Goal: Information Seeking & Learning: Learn about a topic

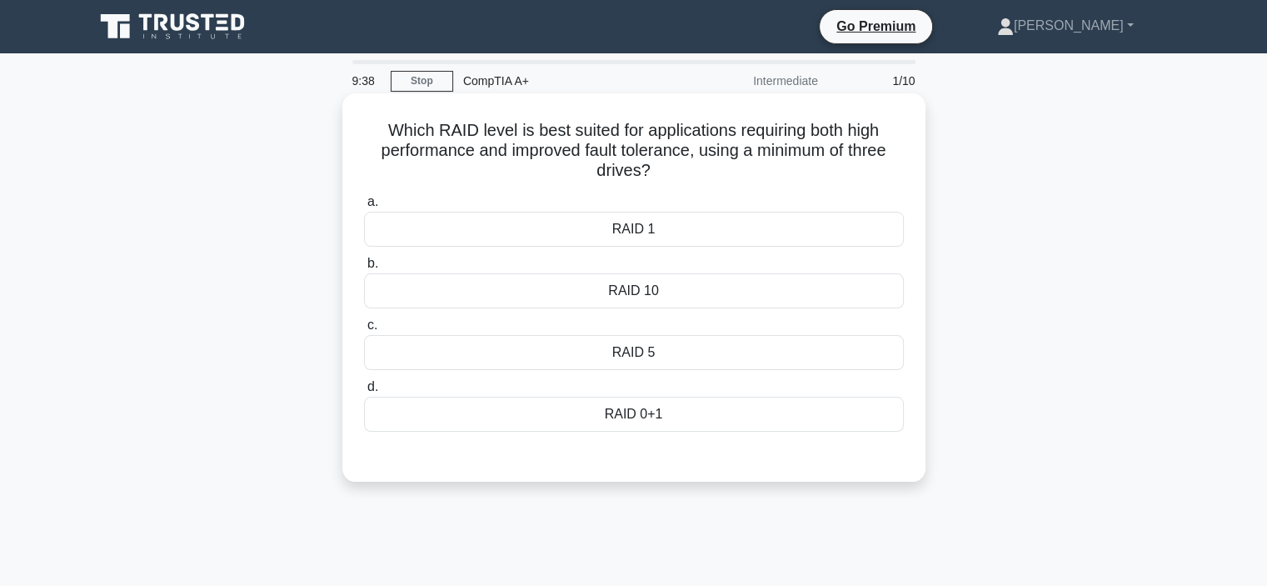
click at [628, 352] on div "RAID 5" at bounding box center [634, 352] width 540 height 35
click at [364, 331] on input "c. RAID 5" at bounding box center [364, 325] width 0 height 11
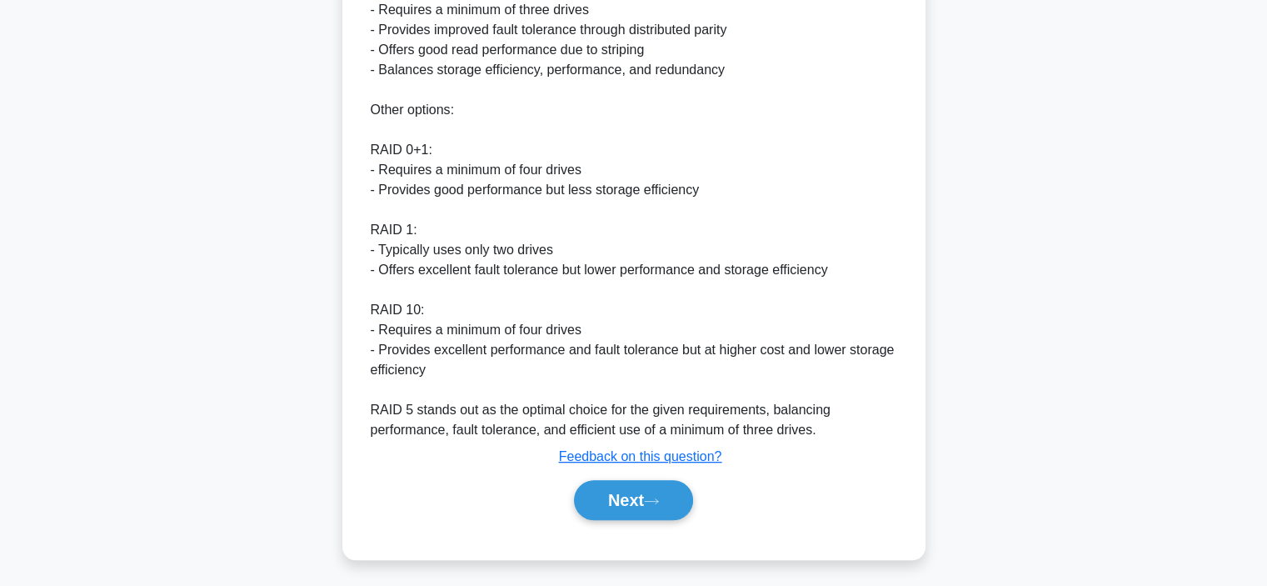
scroll to position [580, 0]
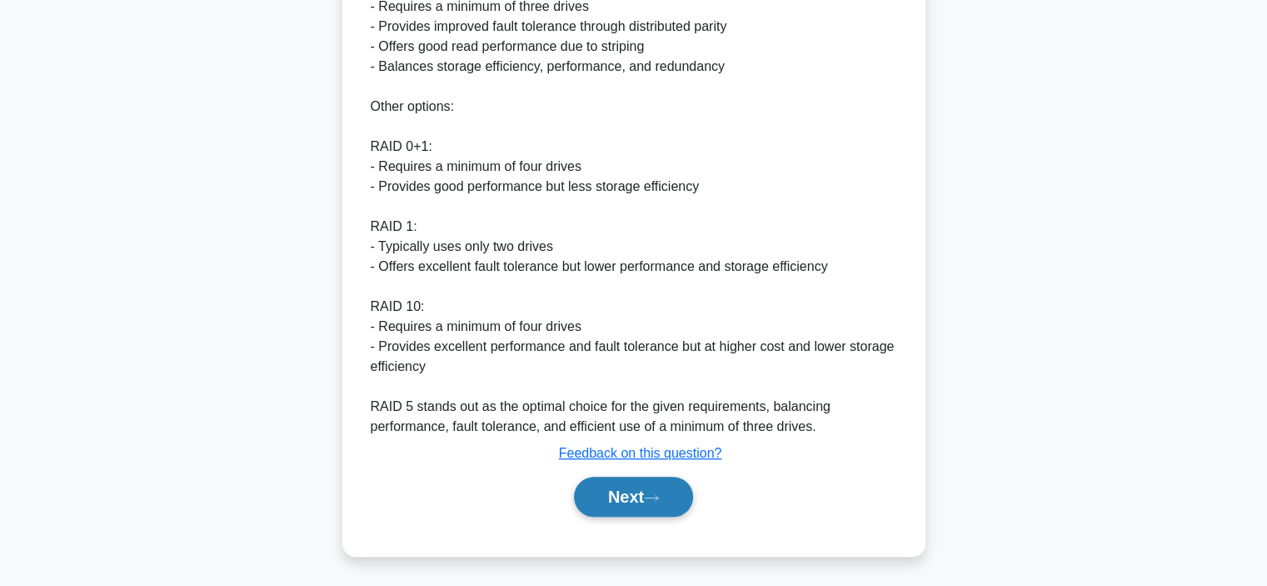
click at [638, 505] on button "Next" at bounding box center [633, 497] width 119 height 40
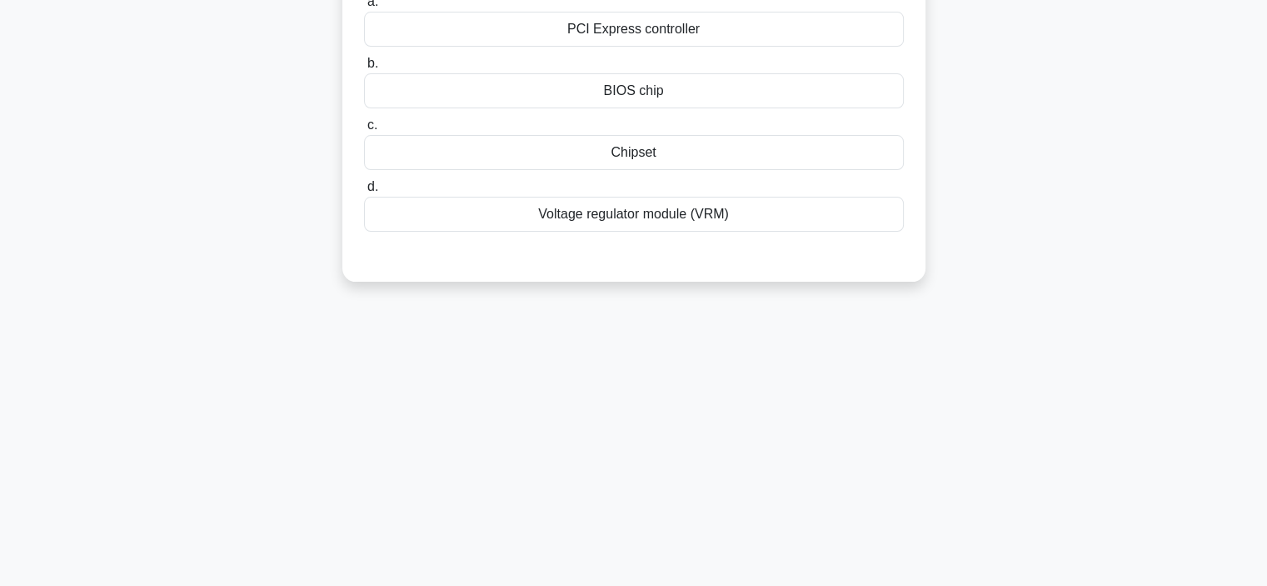
scroll to position [0, 0]
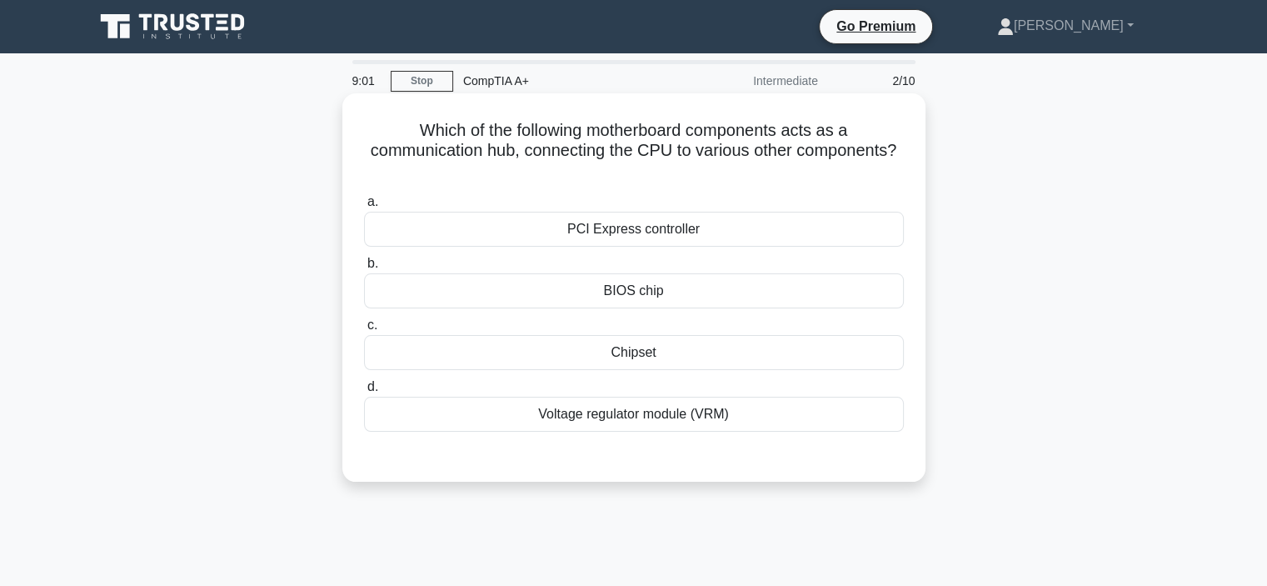
click at [677, 352] on div "Chipset" at bounding box center [634, 352] width 540 height 35
click at [364, 331] on input "c. Chipset" at bounding box center [364, 325] width 0 height 11
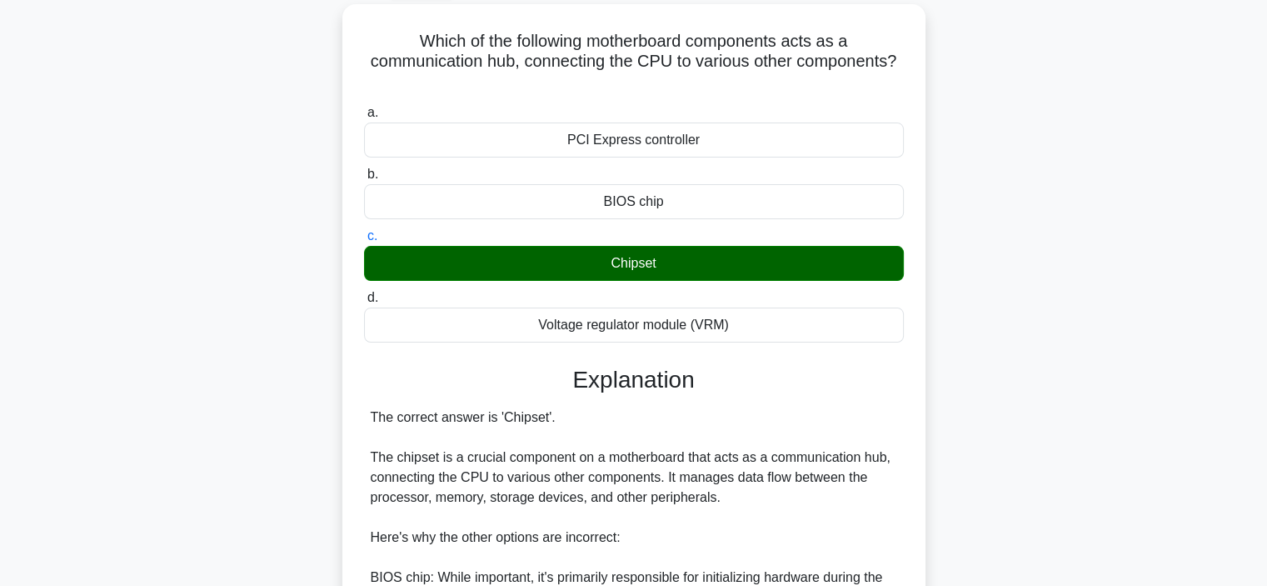
scroll to position [440, 0]
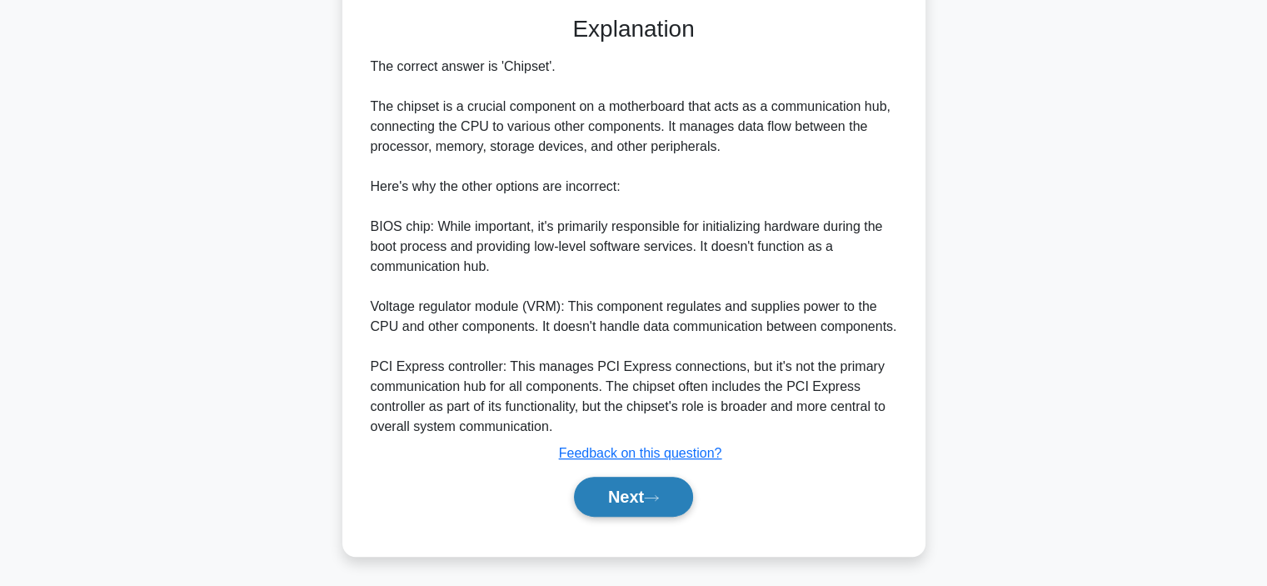
click at [638, 492] on button "Next" at bounding box center [633, 497] width 119 height 40
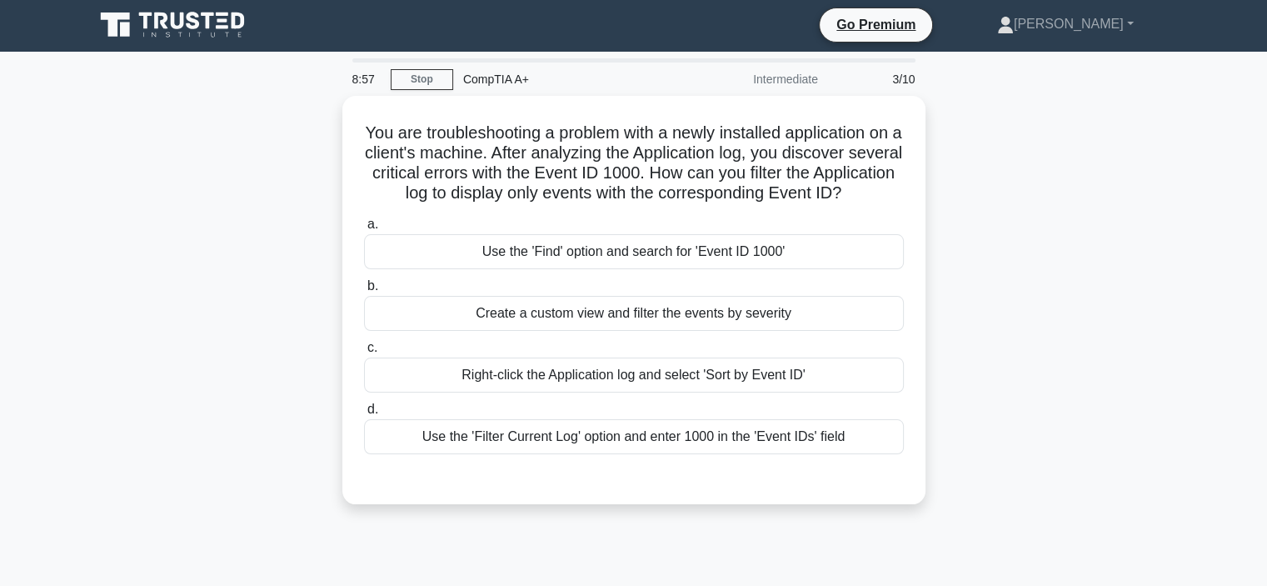
scroll to position [0, 0]
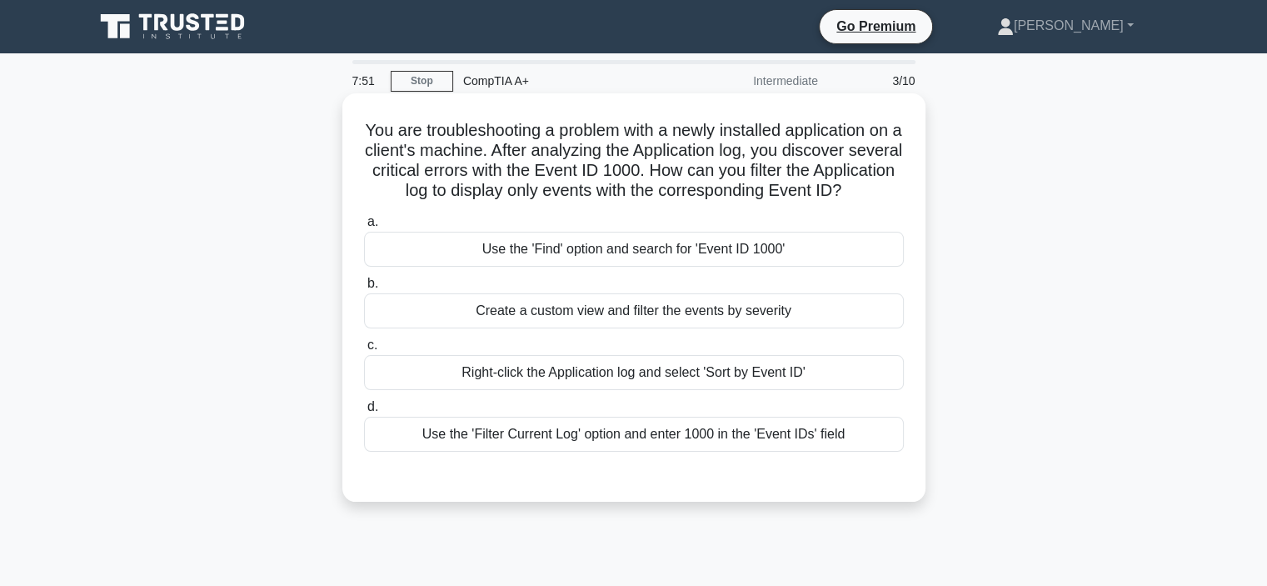
click at [623, 267] on div "Use the 'Find' option and search for 'Event ID 1000'" at bounding box center [634, 249] width 540 height 35
click at [364, 227] on input "a. Use the 'Find' option and search for 'Event ID 1000'" at bounding box center [364, 222] width 0 height 11
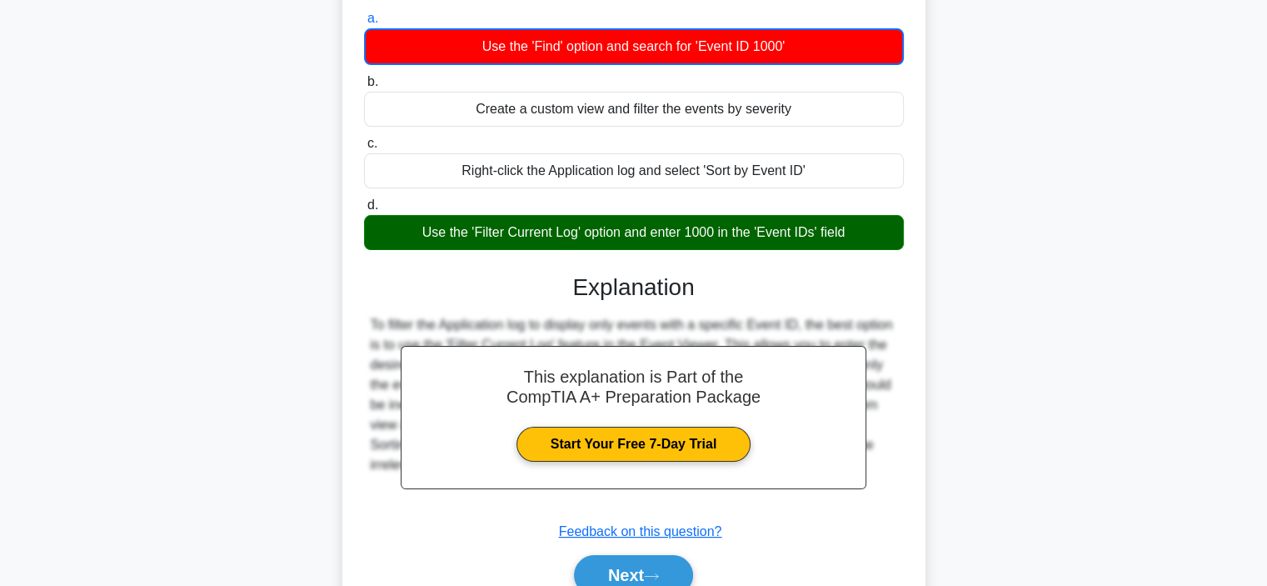
scroll to position [314, 0]
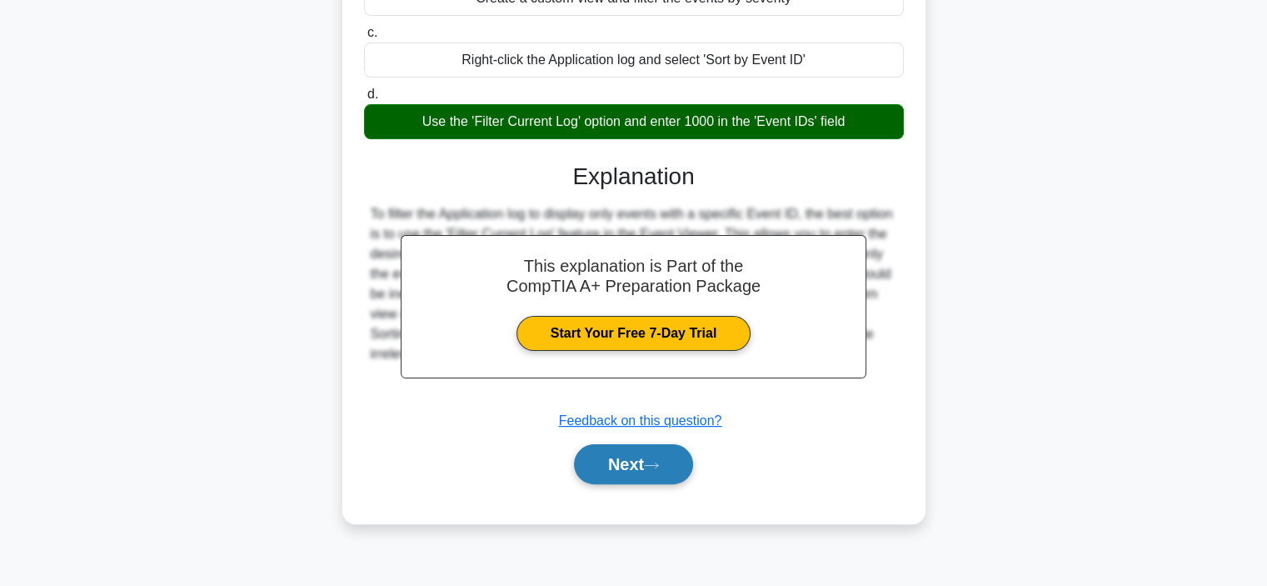
click at [637, 482] on button "Next" at bounding box center [633, 464] width 119 height 40
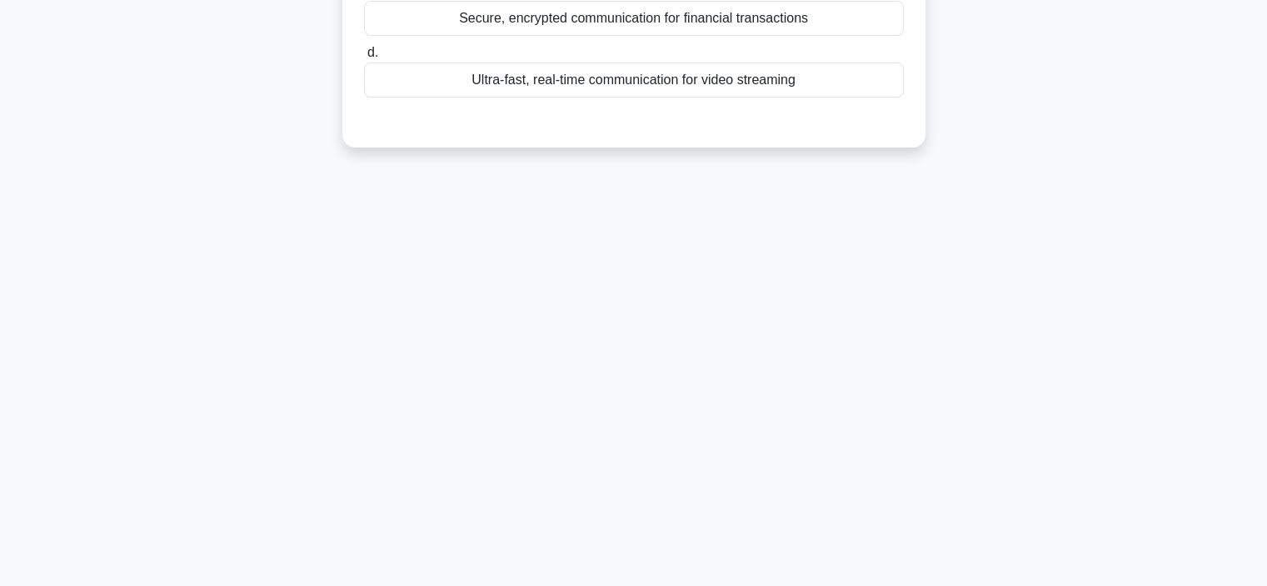
scroll to position [0, 0]
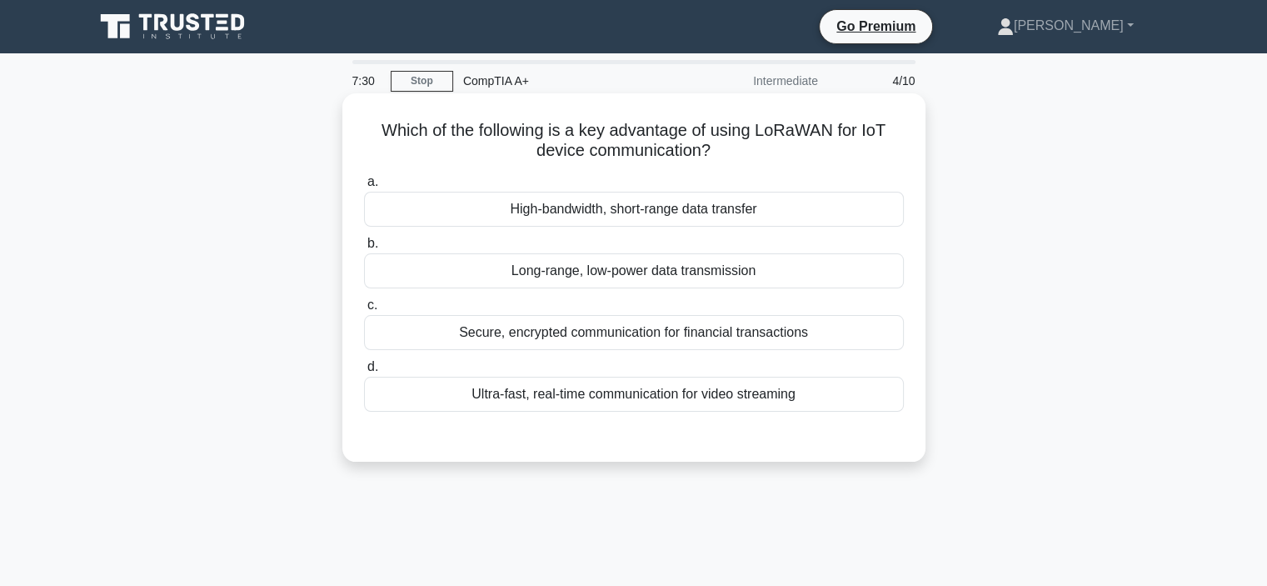
drag, startPoint x: 492, startPoint y: 131, endPoint x: 889, endPoint y: 147, distance: 397.8
click at [889, 147] on h5 "Which of the following is a key advantage of using LoRaWAN for IoT device commu…" at bounding box center [633, 141] width 543 height 42
click at [680, 327] on div "Secure, encrypted communication for financial transactions" at bounding box center [634, 332] width 540 height 35
click at [364, 311] on input "c. Secure, encrypted communication for financial transactions" at bounding box center [364, 305] width 0 height 11
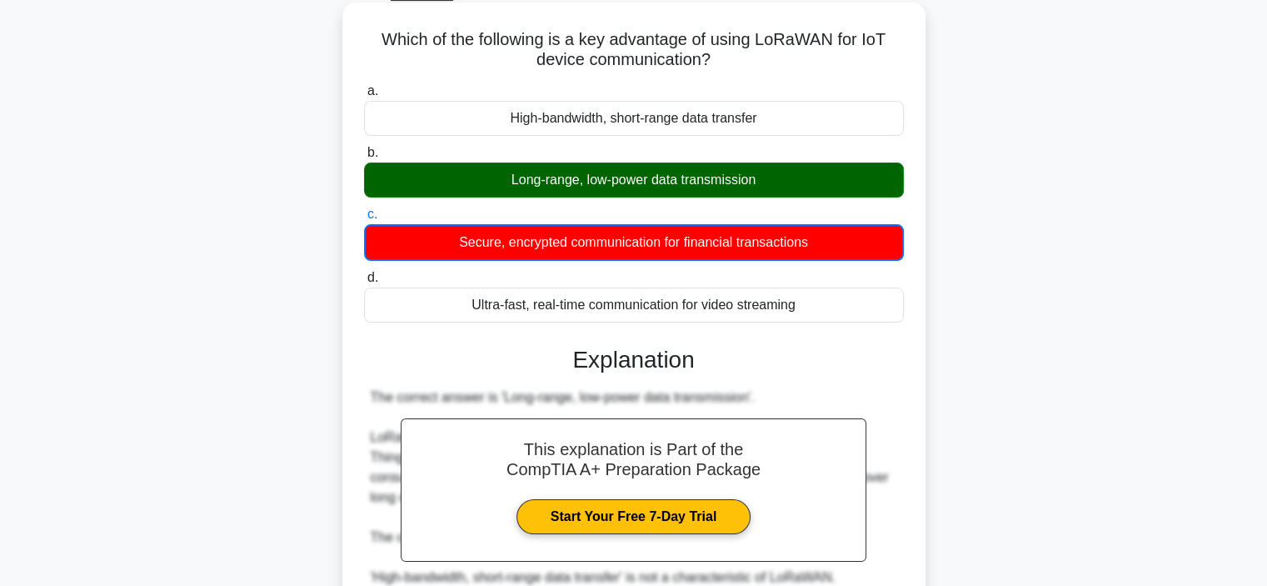
scroll to position [442, 0]
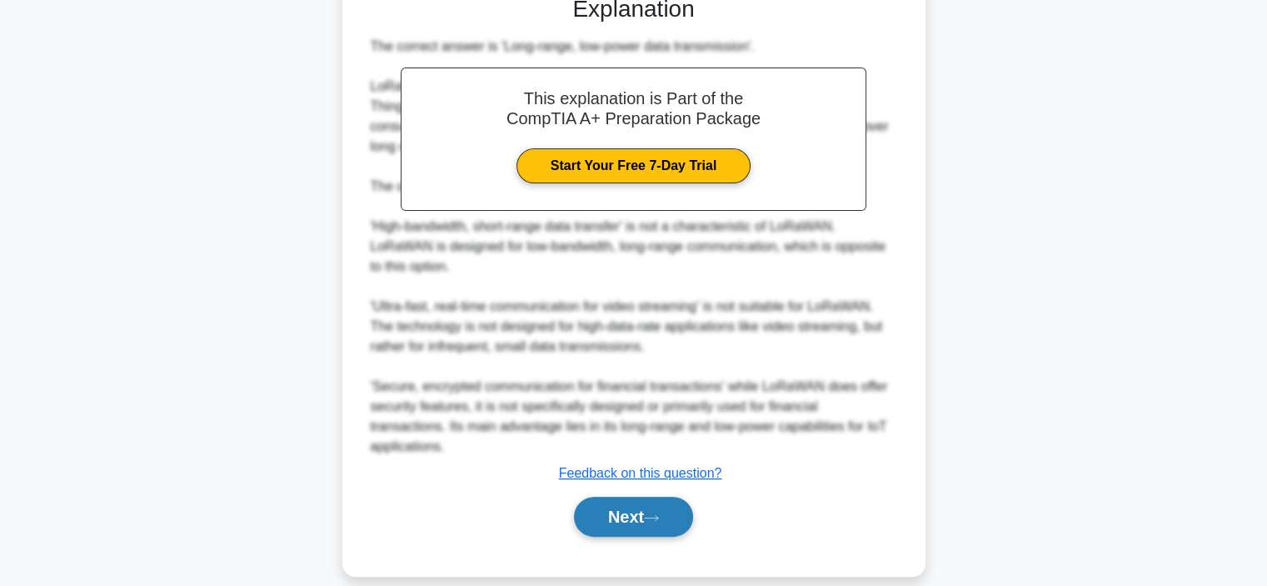
click at [650, 513] on icon at bounding box center [651, 517] width 15 height 9
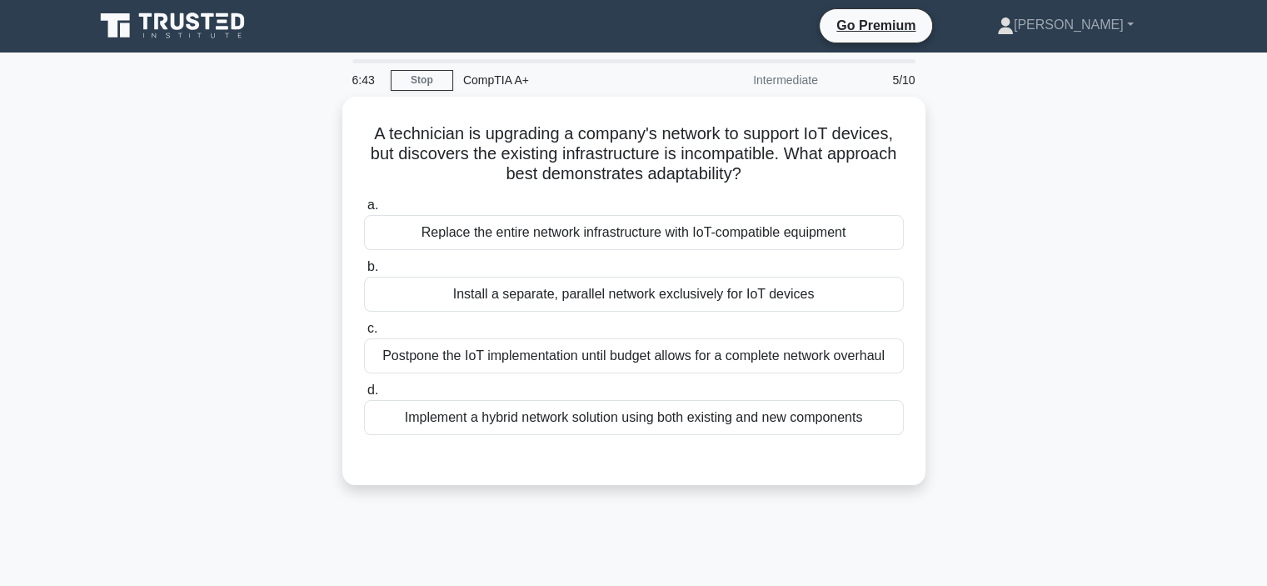
scroll to position [0, 0]
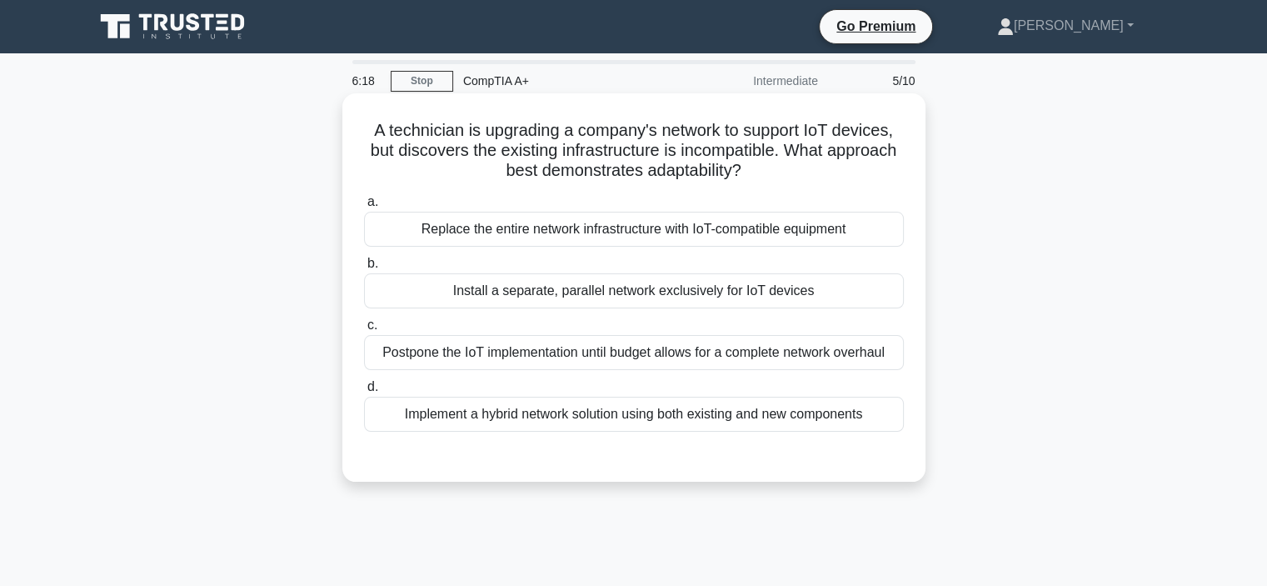
click at [576, 287] on div "Install a separate, parallel network exclusively for IoT devices" at bounding box center [634, 290] width 540 height 35
click at [364, 269] on input "b. Install a separate, parallel network exclusively for IoT devices" at bounding box center [364, 263] width 0 height 11
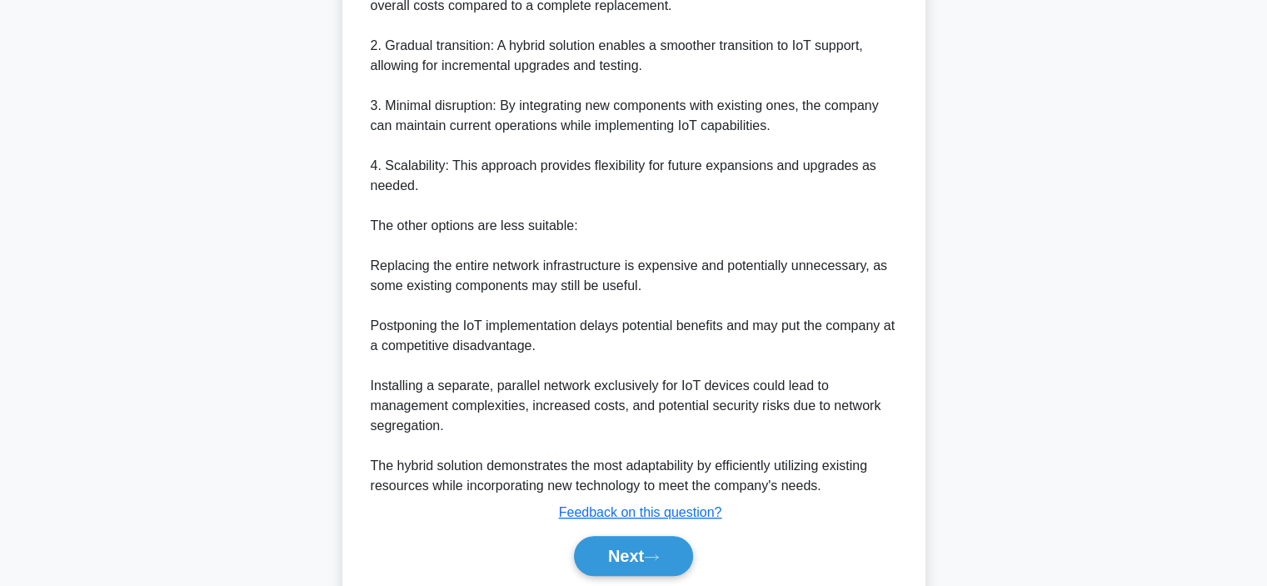
scroll to position [722, 0]
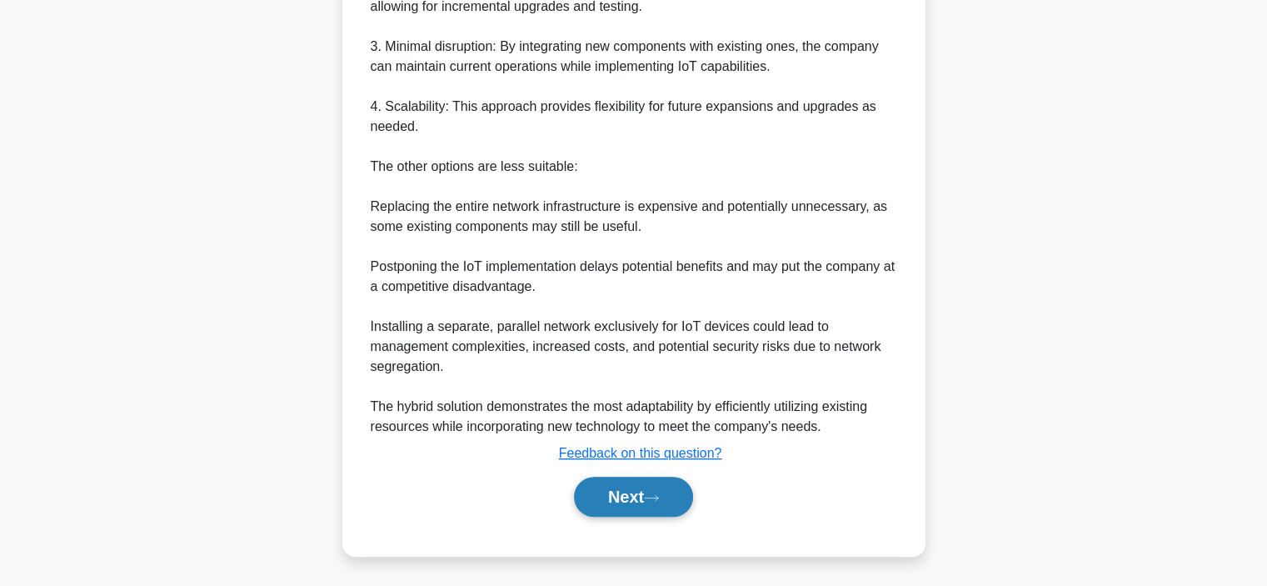
click at [612, 501] on button "Next" at bounding box center [633, 497] width 119 height 40
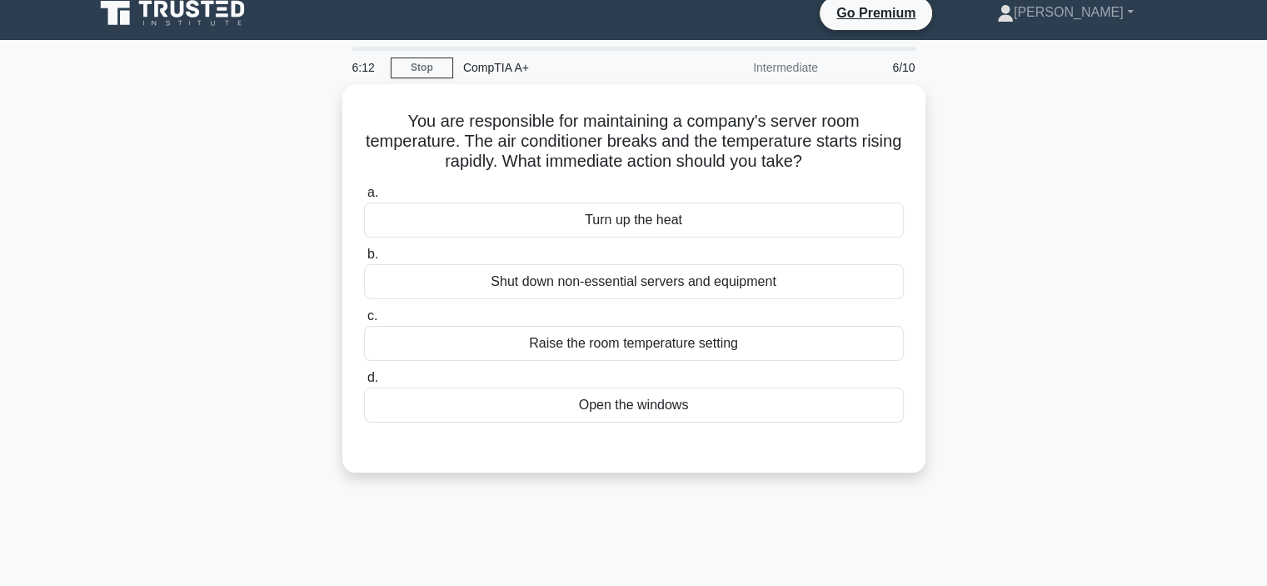
scroll to position [0, 0]
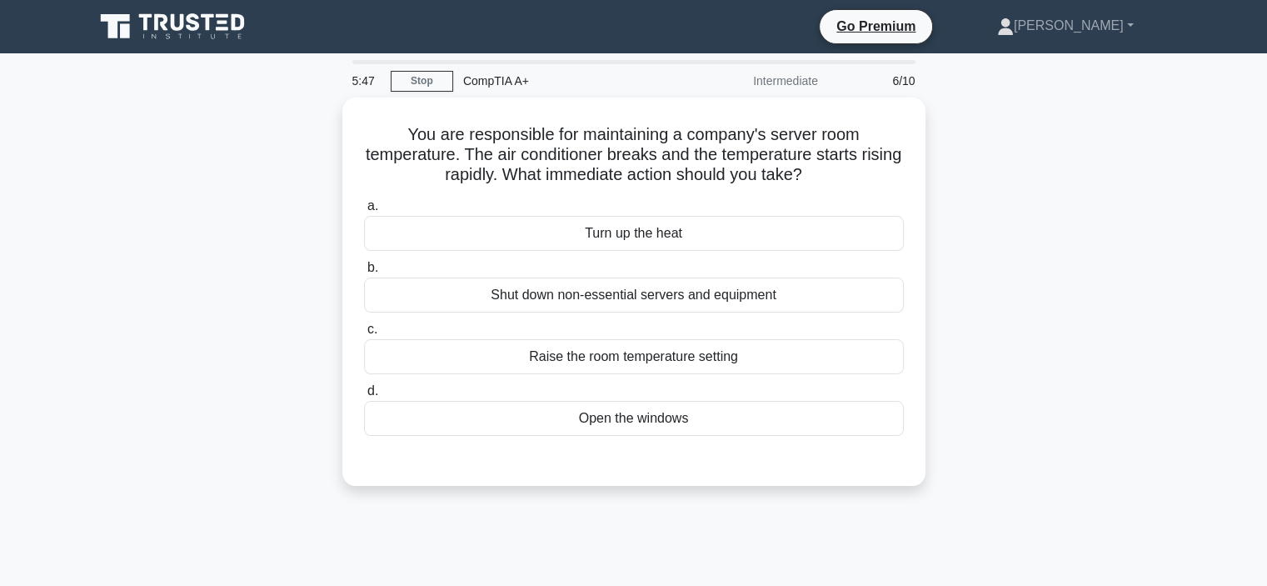
click at [1102, 336] on div "You are responsible for maintaining a company's server room temperature. The ai…" at bounding box center [634, 301] width 1100 height 408
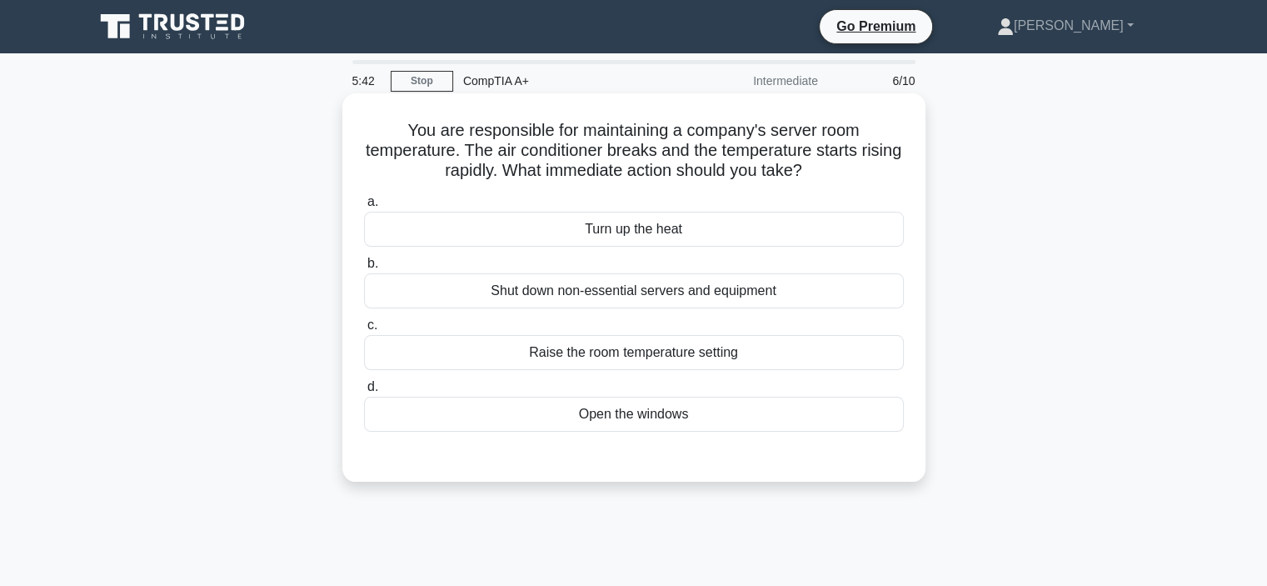
click at [596, 289] on div "Shut down non-essential servers and equipment" at bounding box center [634, 290] width 540 height 35
click at [364, 269] on input "b. Shut down non-essential servers and equipment" at bounding box center [364, 263] width 0 height 11
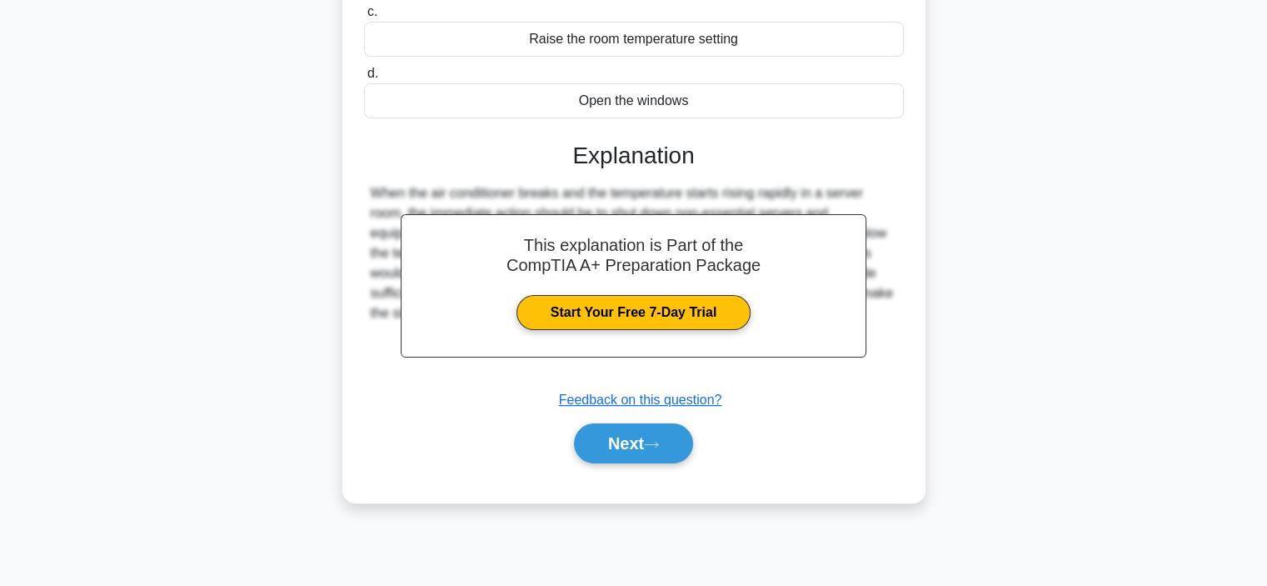
scroll to position [314, 0]
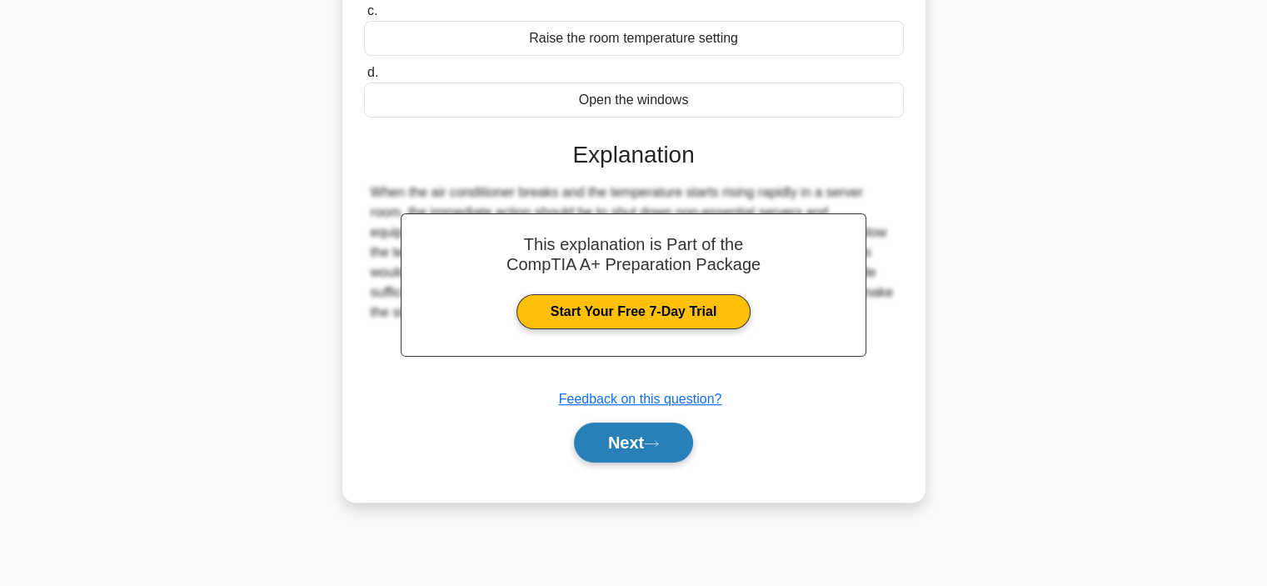
click at [616, 442] on button "Next" at bounding box center [633, 442] width 119 height 40
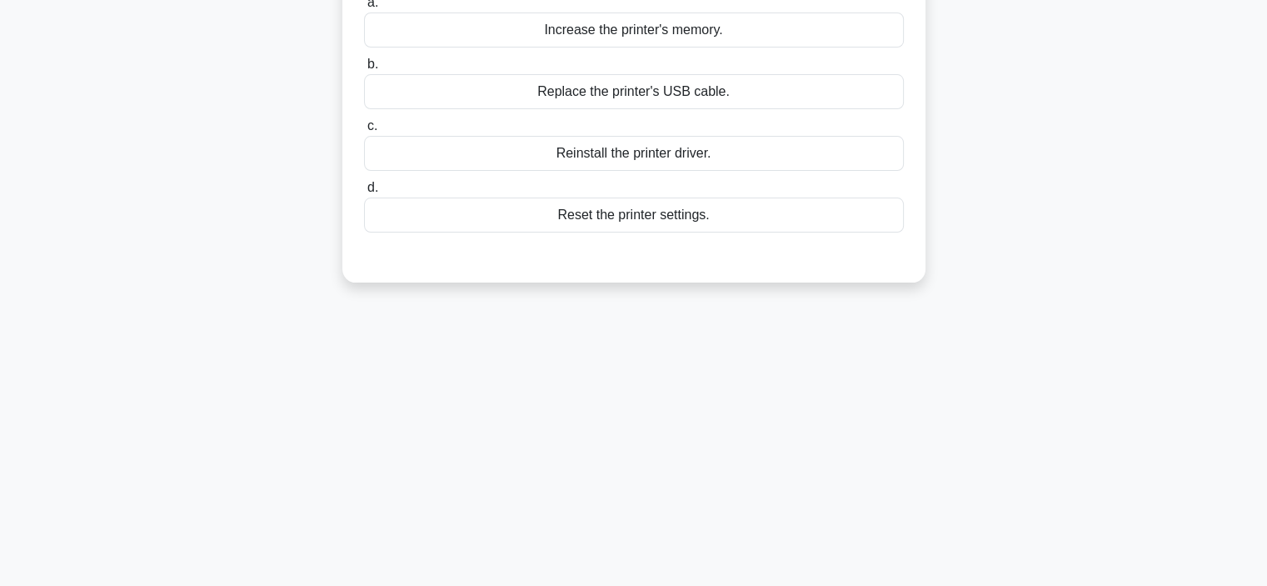
scroll to position [0, 0]
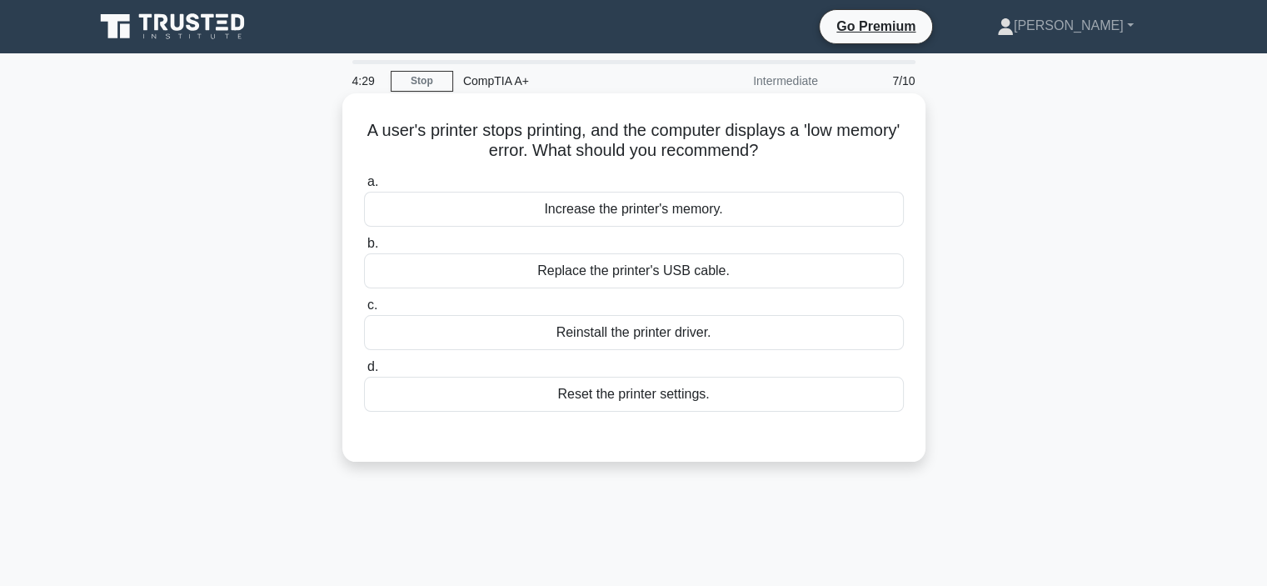
drag, startPoint x: 412, startPoint y: 127, endPoint x: 874, endPoint y: 162, distance: 463.0
click at [874, 162] on h5 "A user's printer stops printing, and the computer displays a 'low memory' error…" at bounding box center [633, 141] width 543 height 42
click at [640, 209] on div "Increase the printer's memory." at bounding box center [634, 209] width 540 height 35
click at [364, 187] on input "a. Increase the printer's memory." at bounding box center [364, 182] width 0 height 11
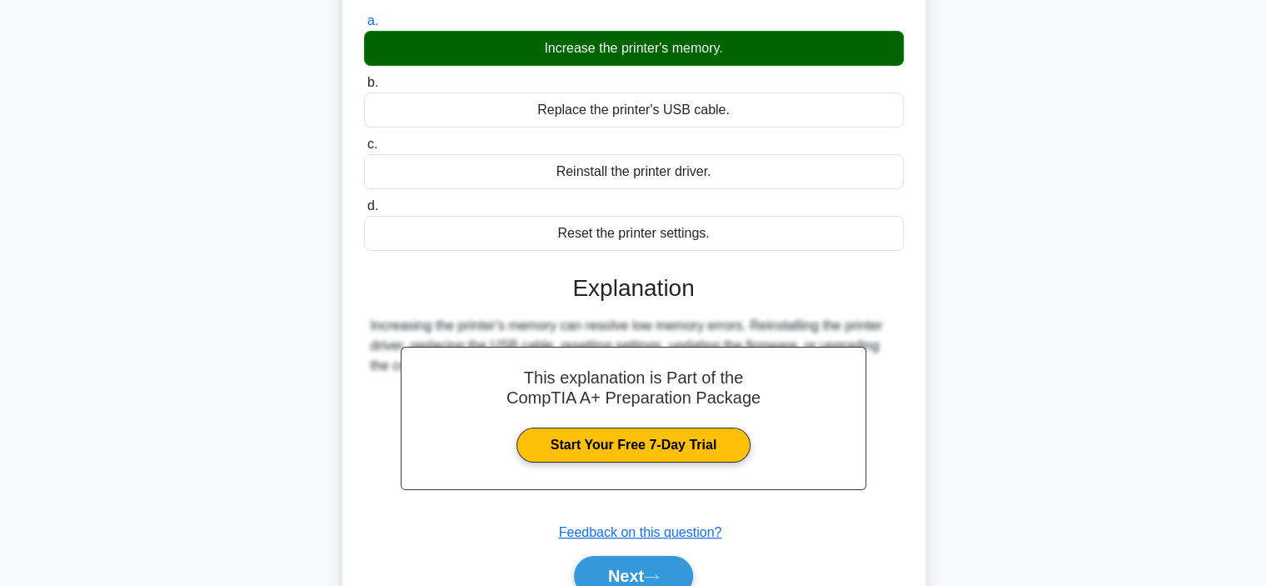
scroll to position [314, 0]
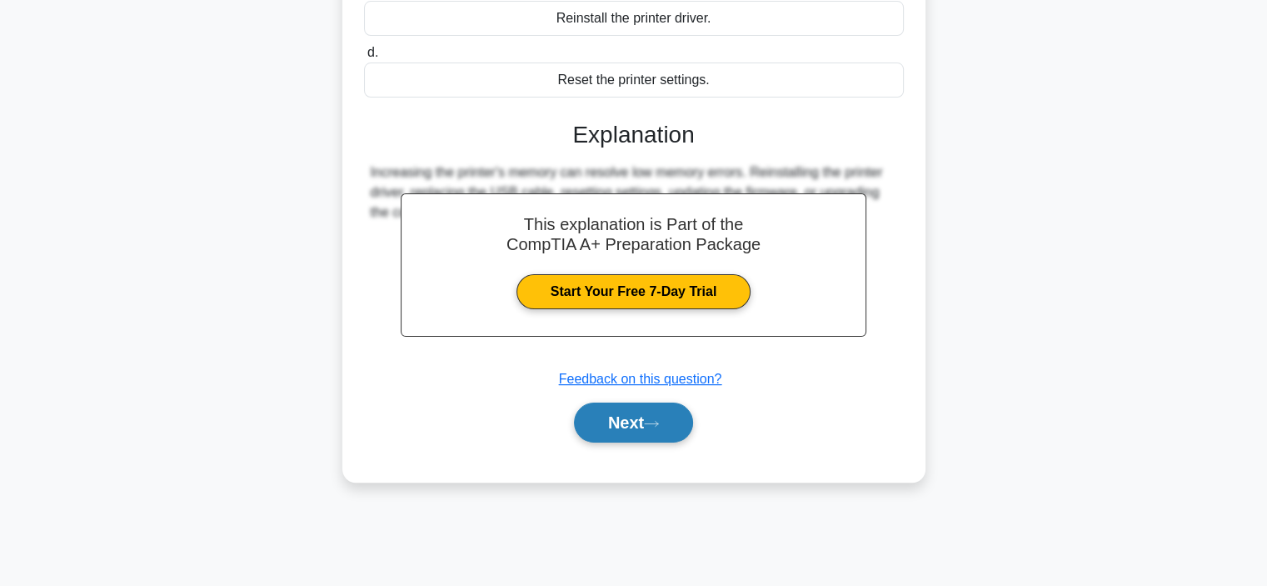
click at [637, 432] on button "Next" at bounding box center [633, 422] width 119 height 40
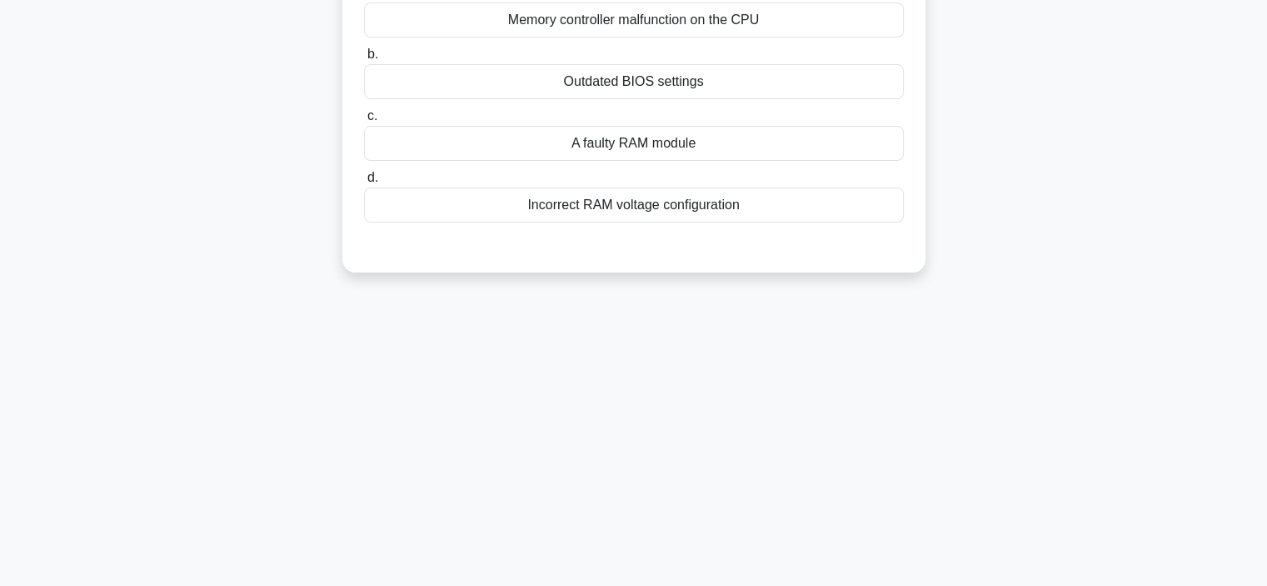
scroll to position [0, 0]
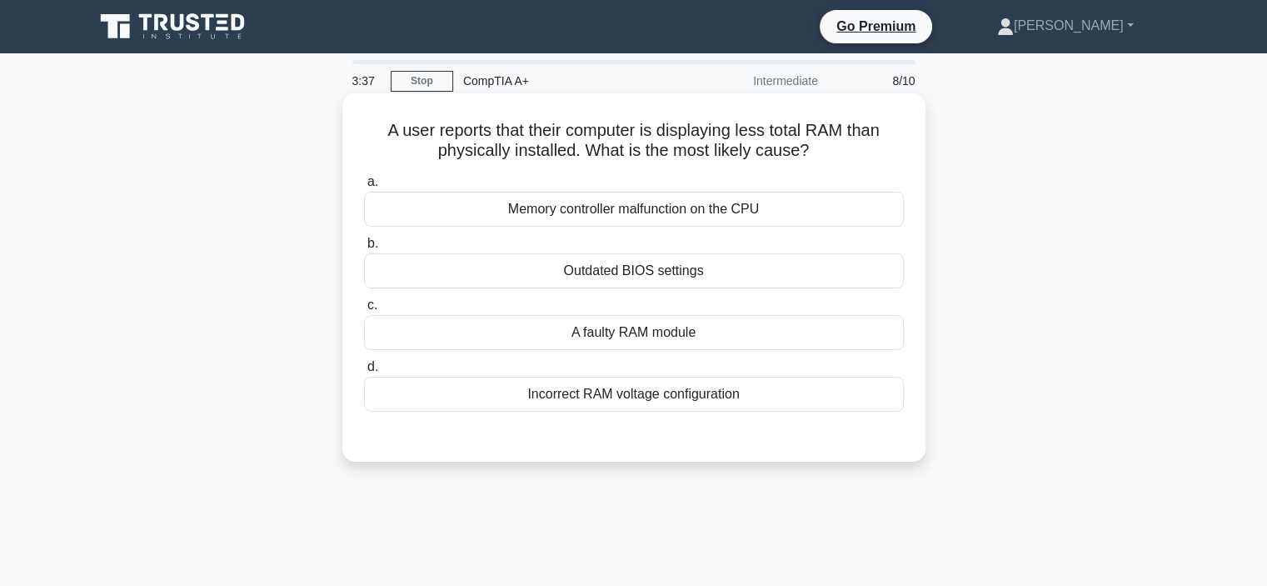
drag, startPoint x: 449, startPoint y: 136, endPoint x: 903, endPoint y: 153, distance: 454.5
click at [903, 153] on h5 "A user reports that their computer is displaying less total RAM than physically…" at bounding box center [633, 141] width 543 height 42
click at [627, 152] on h5 "A user reports that their computer is displaying less total RAM than physically…" at bounding box center [633, 141] width 543 height 42
click at [572, 335] on div "A faulty RAM module" at bounding box center [634, 332] width 540 height 35
click at [364, 311] on input "c. A faulty RAM module" at bounding box center [364, 305] width 0 height 11
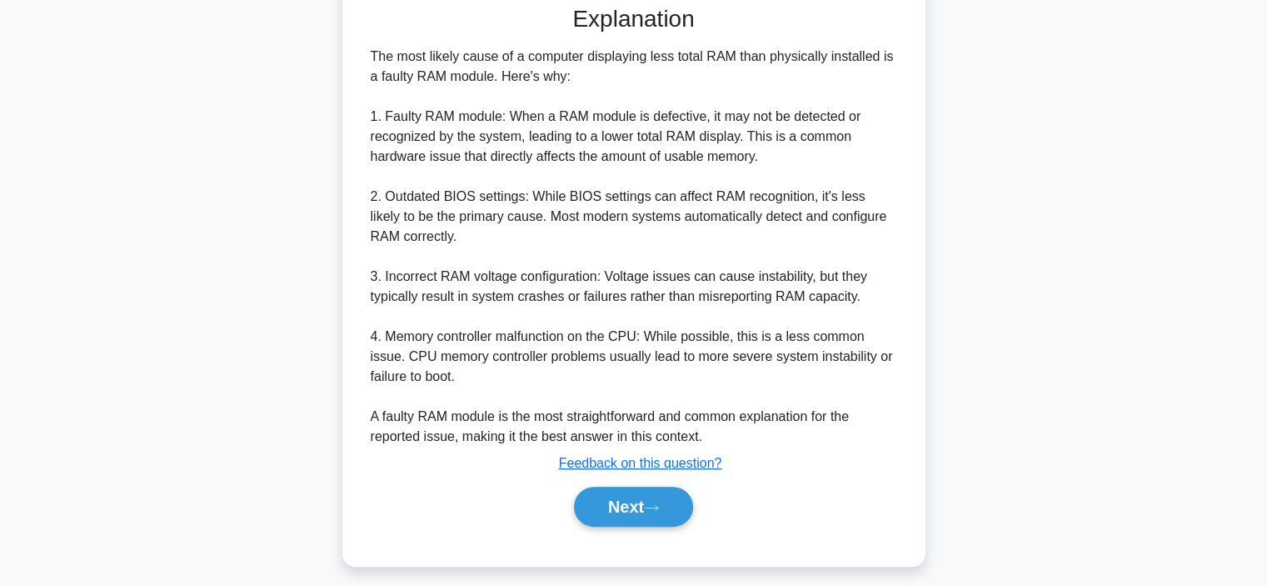
scroll to position [440, 0]
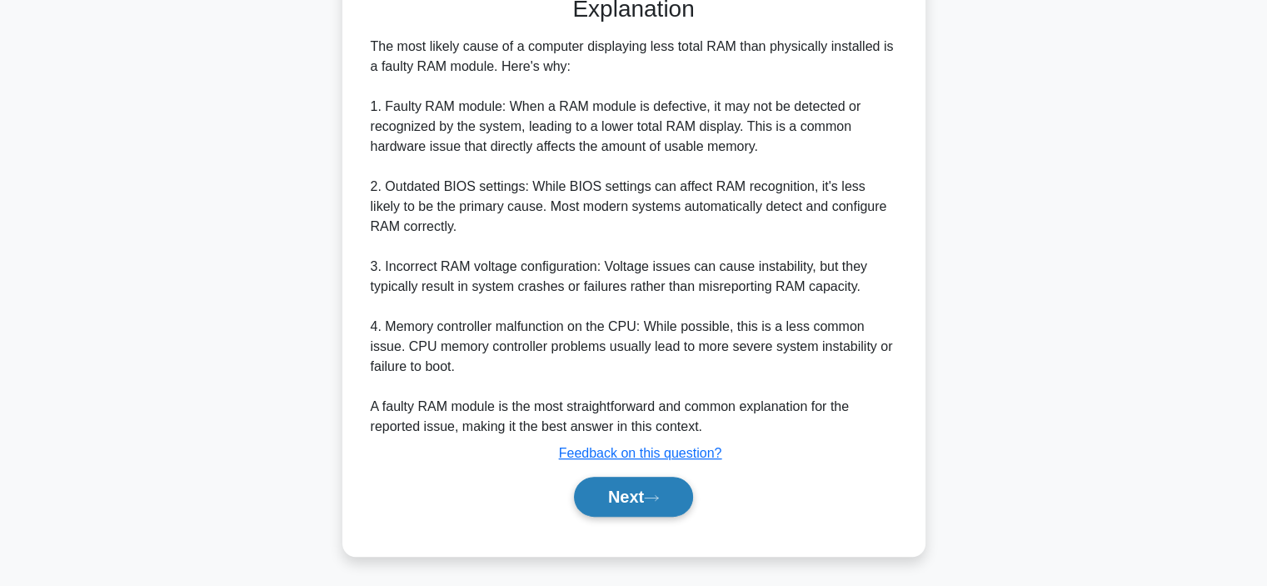
click at [653, 486] on button "Next" at bounding box center [633, 497] width 119 height 40
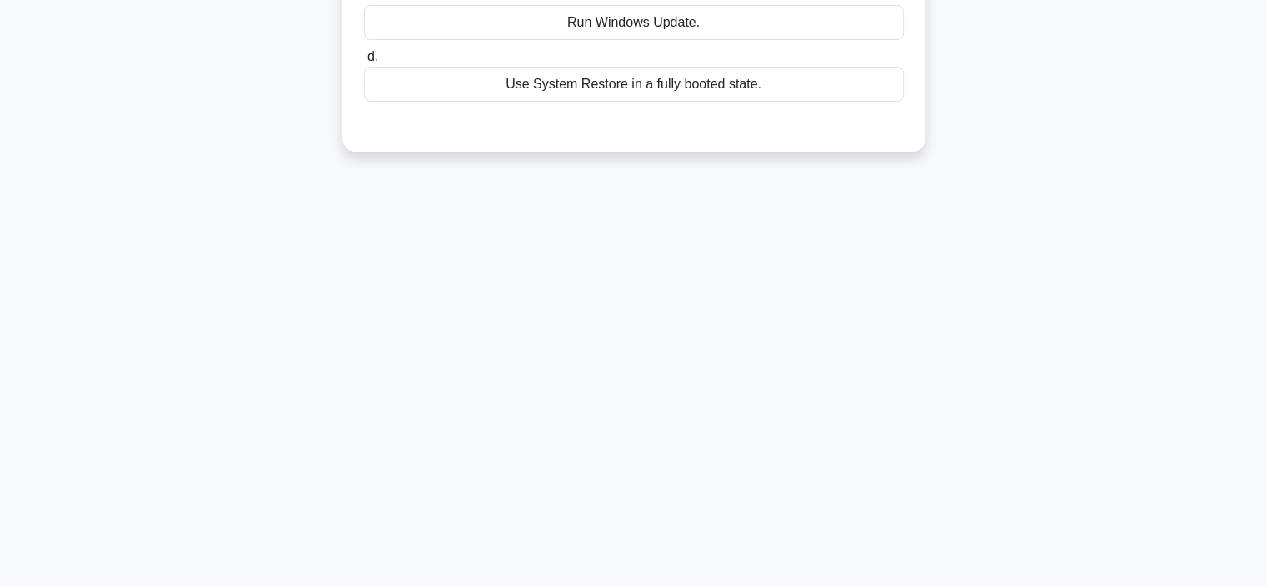
scroll to position [0, 0]
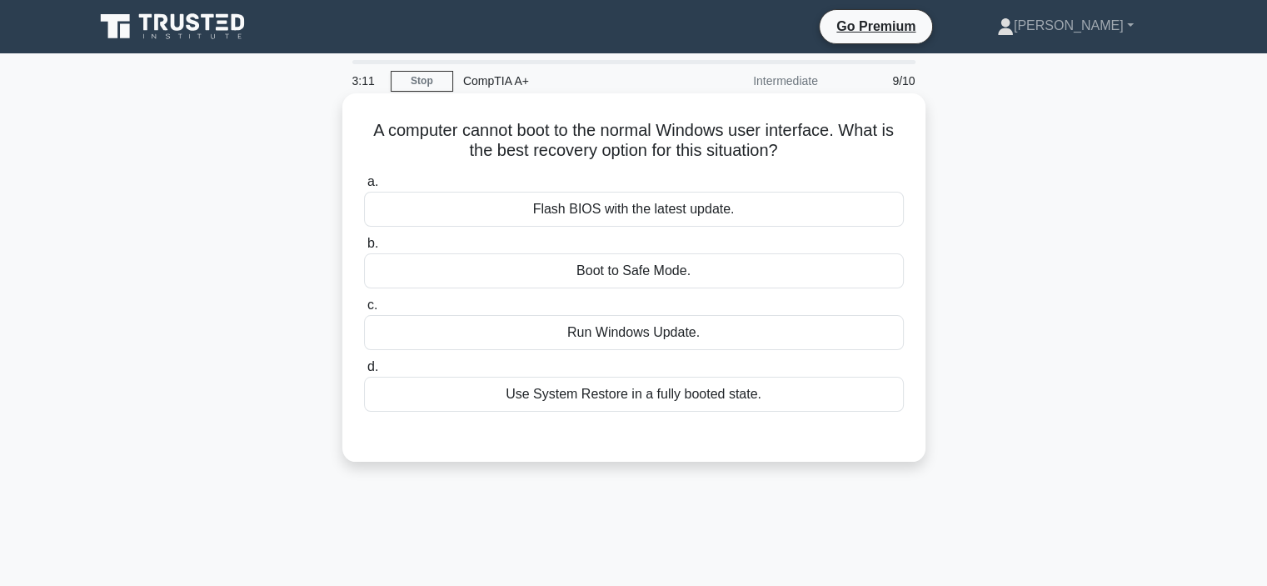
drag, startPoint x: 417, startPoint y: 127, endPoint x: 847, endPoint y: 154, distance: 430.8
click at [847, 154] on h5 "A computer cannot boot to the normal Windows user interface. What is the best r…" at bounding box center [633, 141] width 543 height 42
click at [672, 272] on div "Boot to Safe Mode." at bounding box center [634, 270] width 540 height 35
click at [364, 249] on input "b. Boot to Safe Mode." at bounding box center [364, 243] width 0 height 11
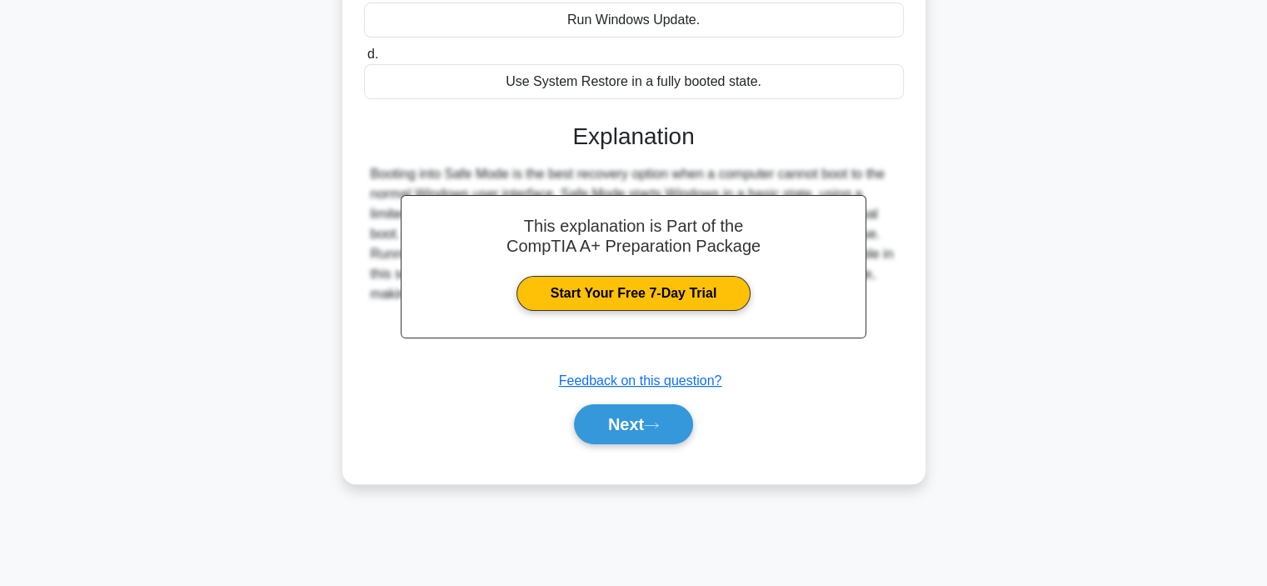
scroll to position [314, 0]
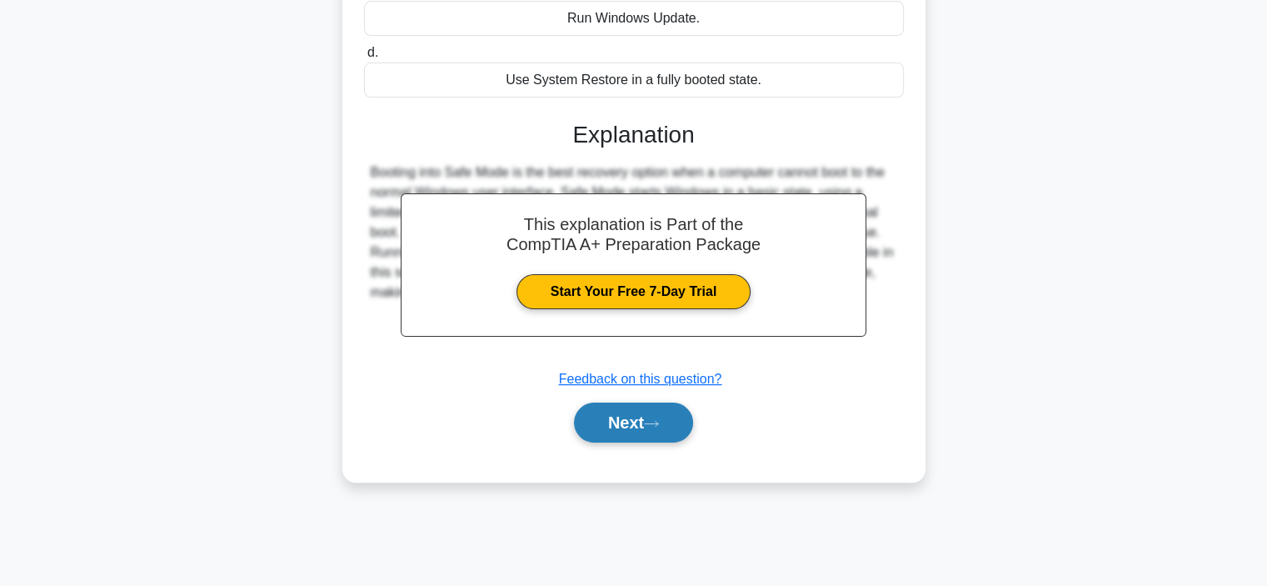
click at [635, 414] on button "Next" at bounding box center [633, 422] width 119 height 40
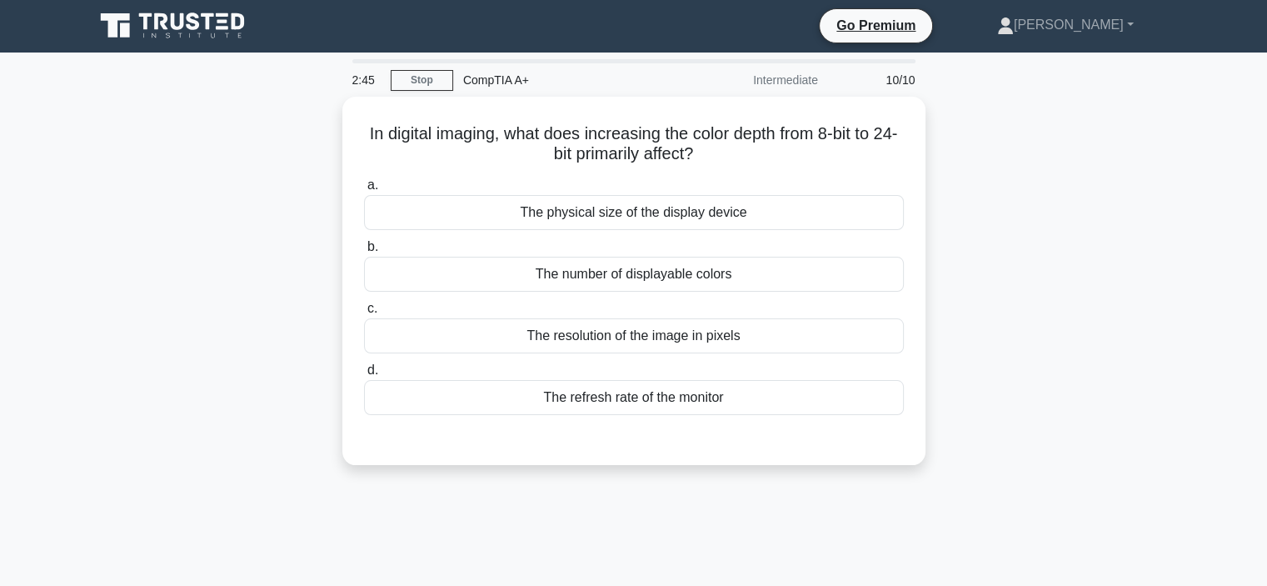
scroll to position [0, 0]
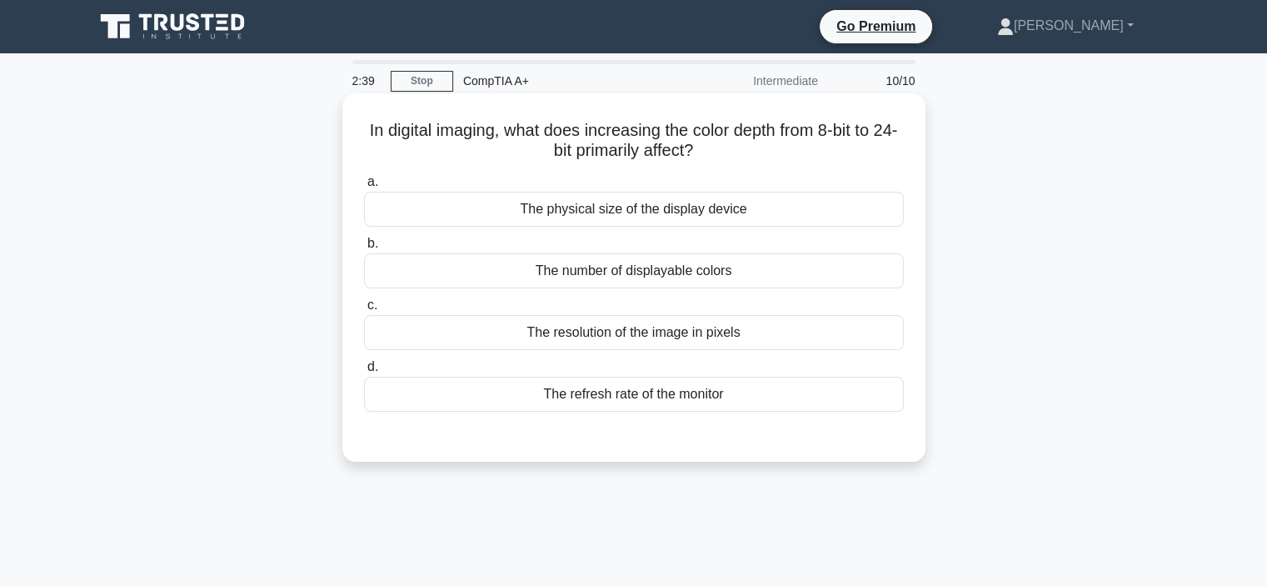
drag, startPoint x: 439, startPoint y: 127, endPoint x: 787, endPoint y: 160, distance: 349.0
click at [787, 160] on h5 "In digital imaging, what does increasing the color depth from 8-bit to 24-bit p…" at bounding box center [633, 141] width 543 height 42
click at [797, 154] on h5 "In digital imaging, what does increasing the color depth from 8-bit to 24-bit p…" at bounding box center [633, 141] width 543 height 42
click at [655, 268] on div "The number of displayable colors" at bounding box center [634, 270] width 540 height 35
click at [364, 249] on input "b. The number of displayable colors" at bounding box center [364, 243] width 0 height 11
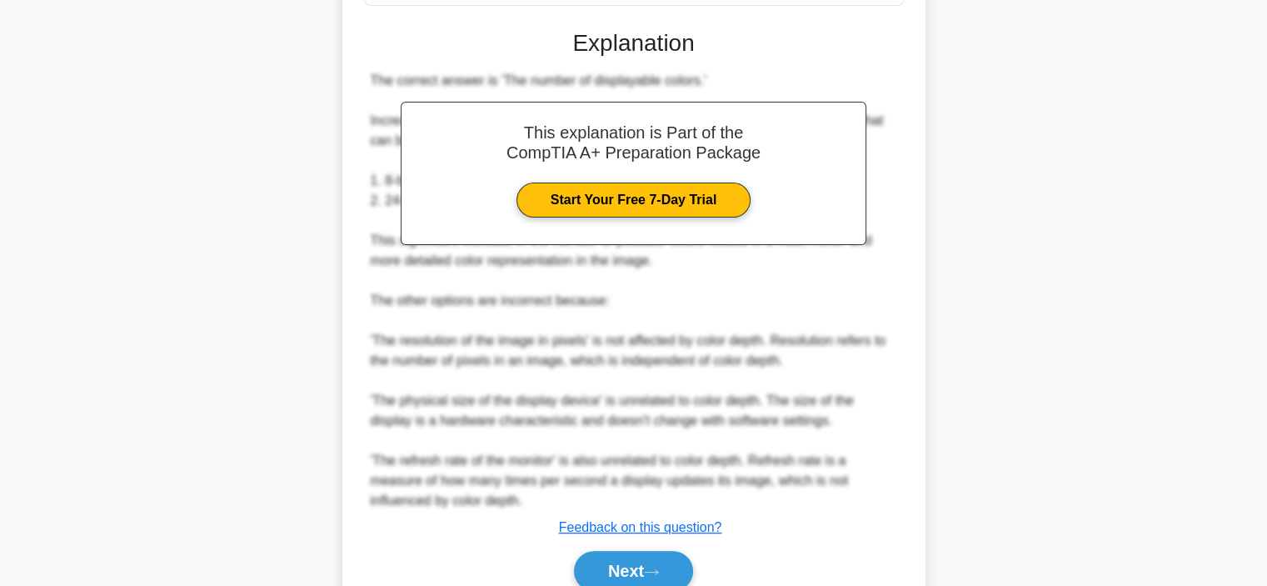
scroll to position [417, 0]
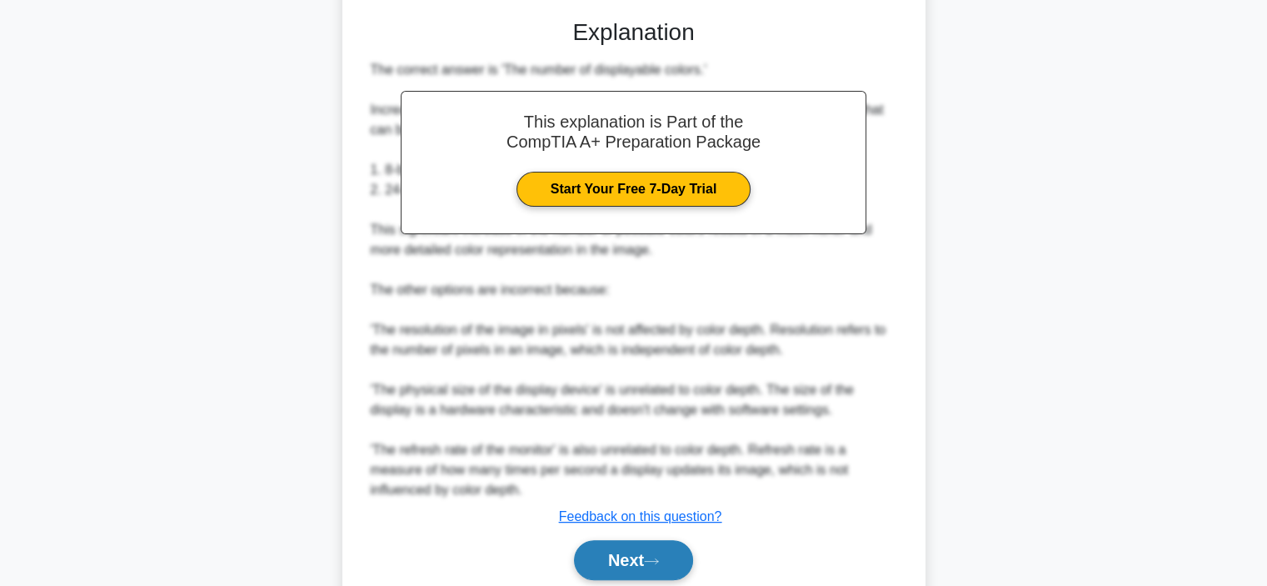
click at [629, 549] on button "Next" at bounding box center [633, 560] width 119 height 40
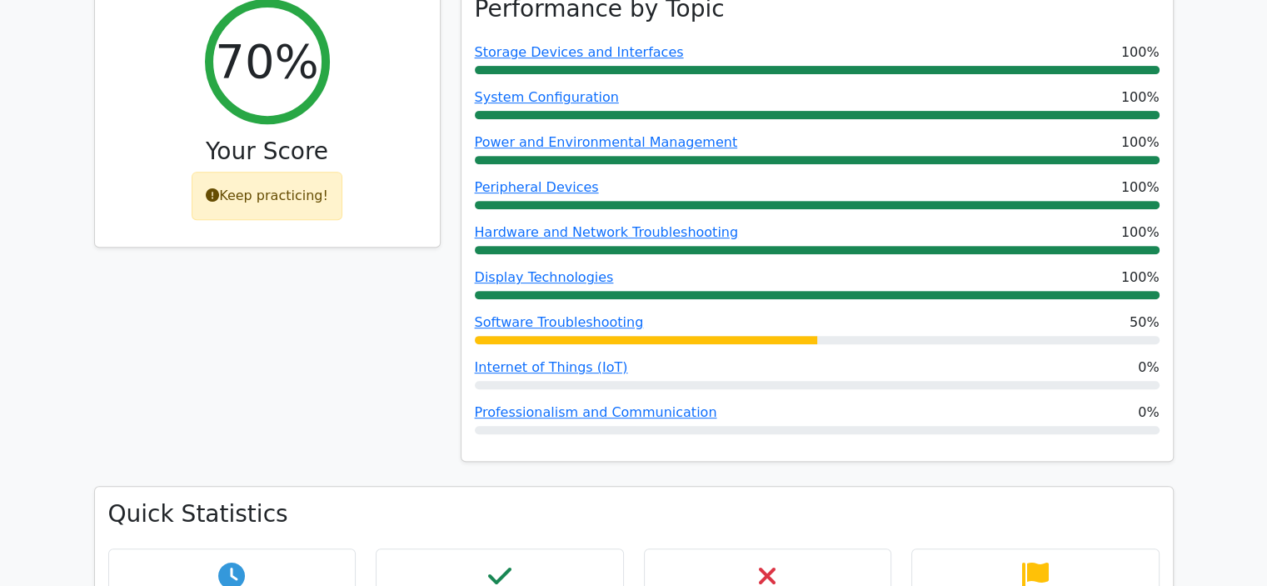
scroll to position [667, 0]
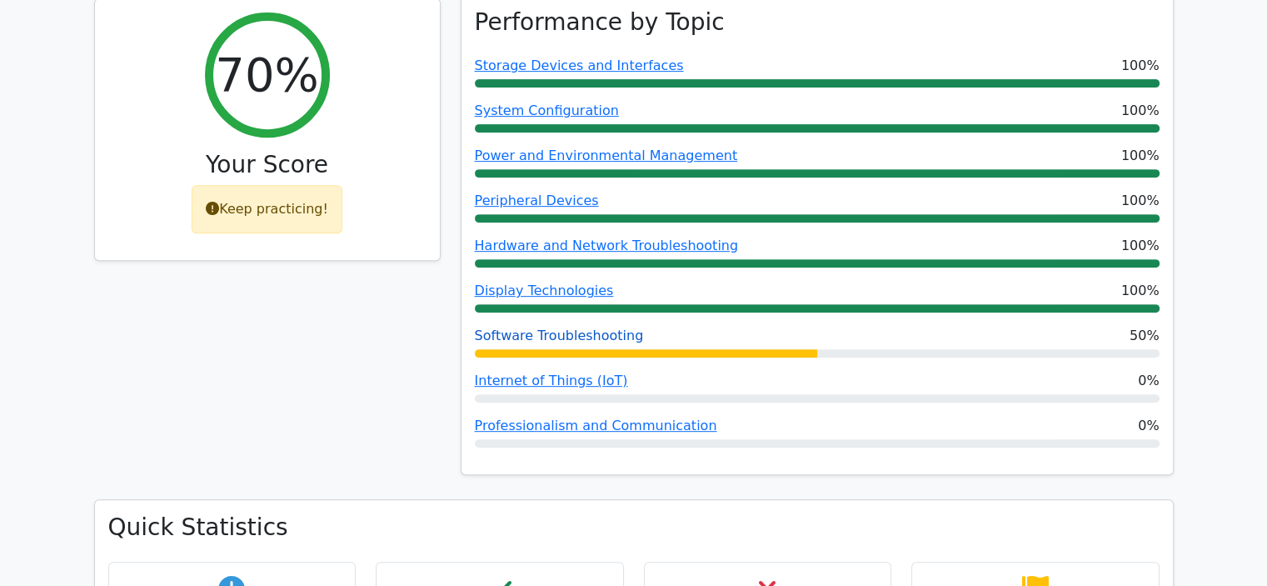
click at [561, 327] on link "Software Troubleshooting" at bounding box center [559, 335] width 169 height 16
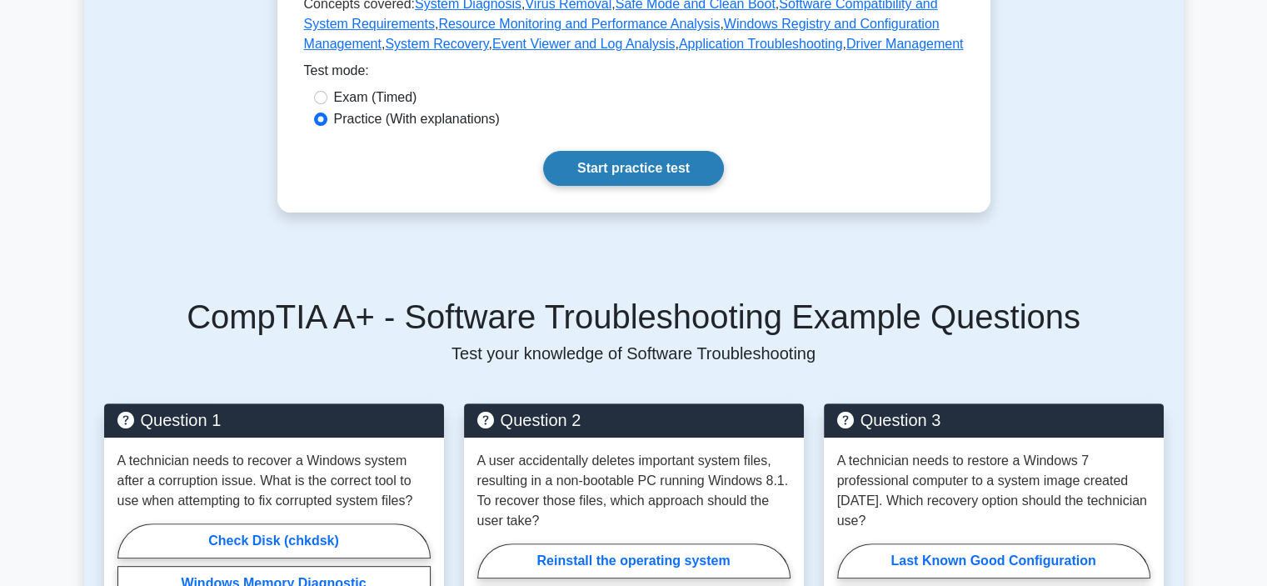
scroll to position [417, 0]
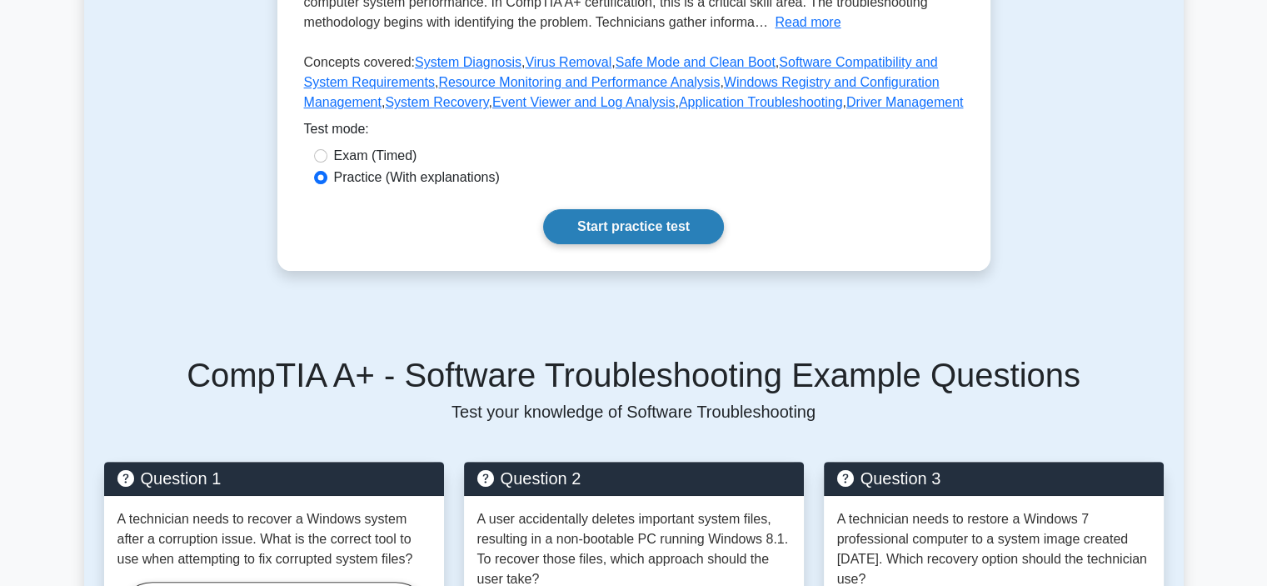
click at [672, 209] on link "Start practice test" at bounding box center [633, 226] width 181 height 35
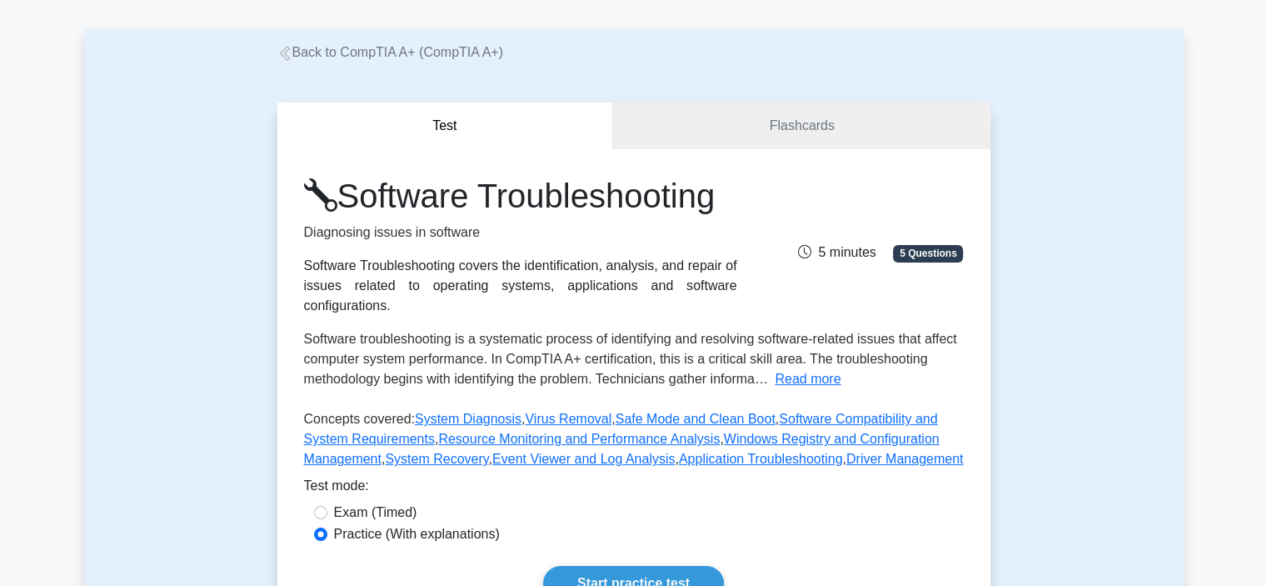
scroll to position [250, 0]
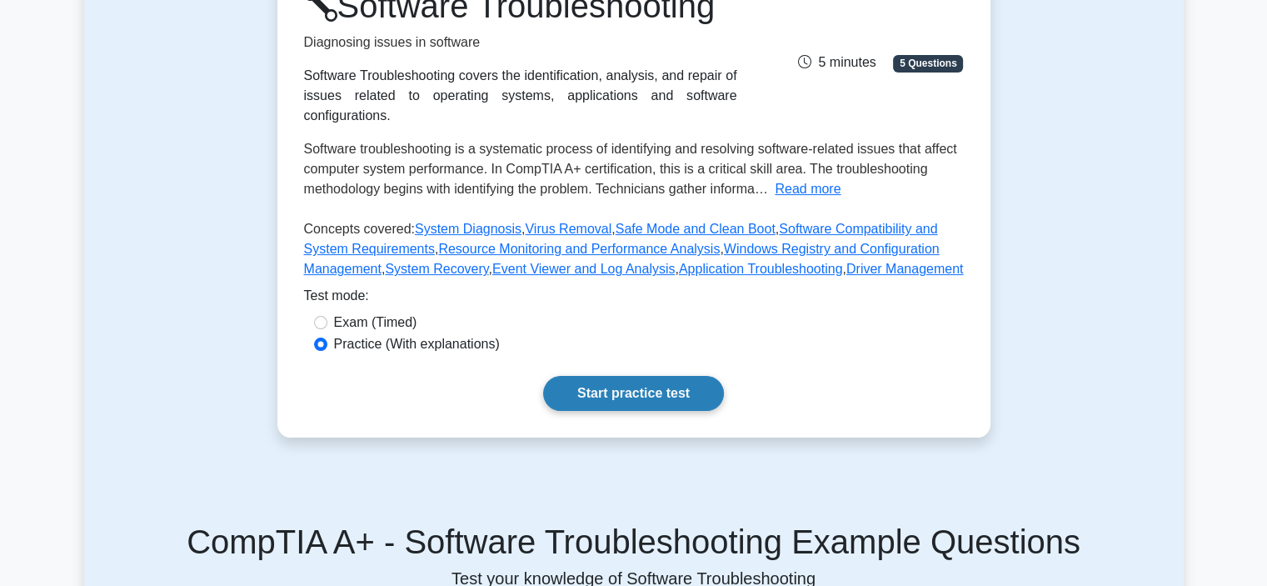
click at [623, 376] on link "Start practice test" at bounding box center [633, 393] width 181 height 35
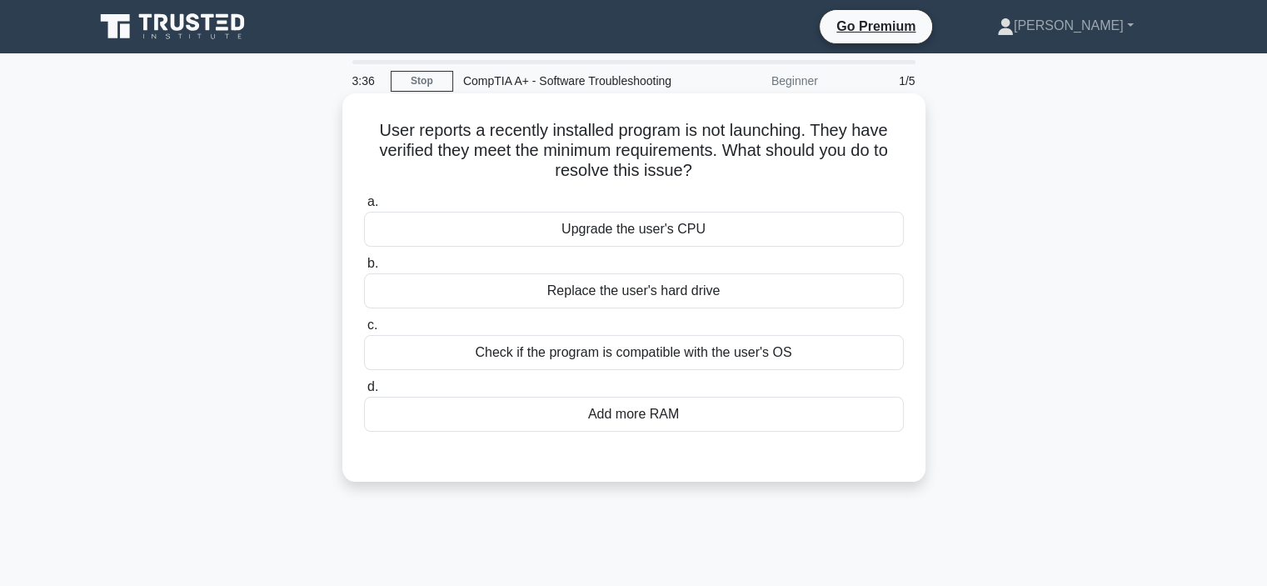
click at [623, 370] on div "Check if the program is compatible with the user's OS" at bounding box center [634, 352] width 540 height 35
click at [364, 331] on input "c. Check if the program is compatible with the user's OS" at bounding box center [364, 325] width 0 height 11
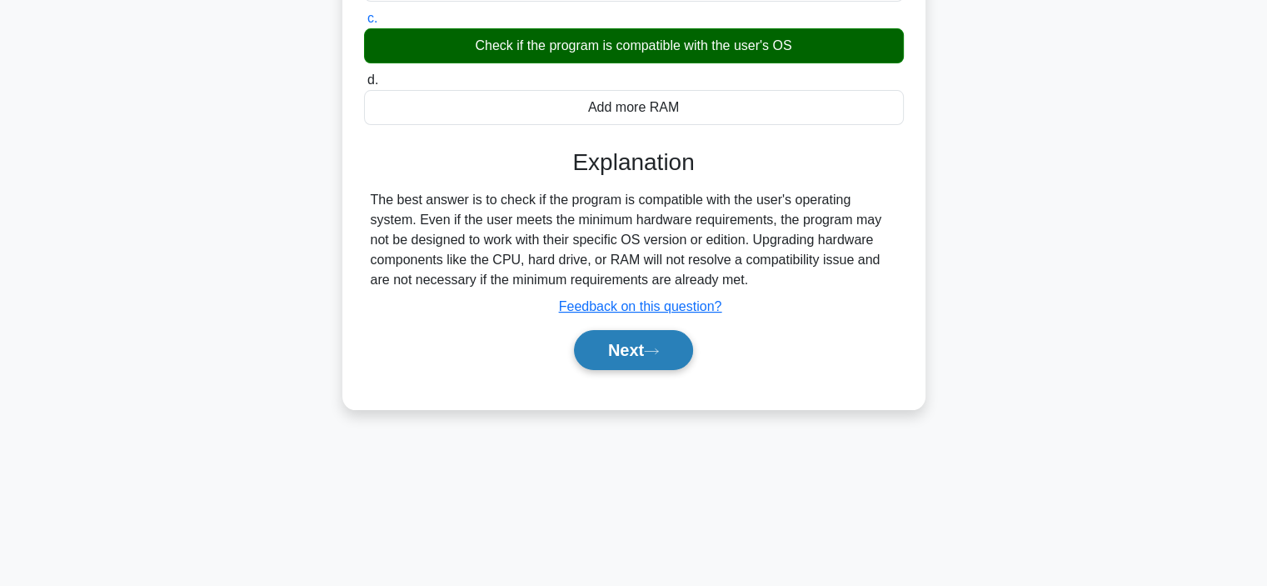
scroll to position [314, 0]
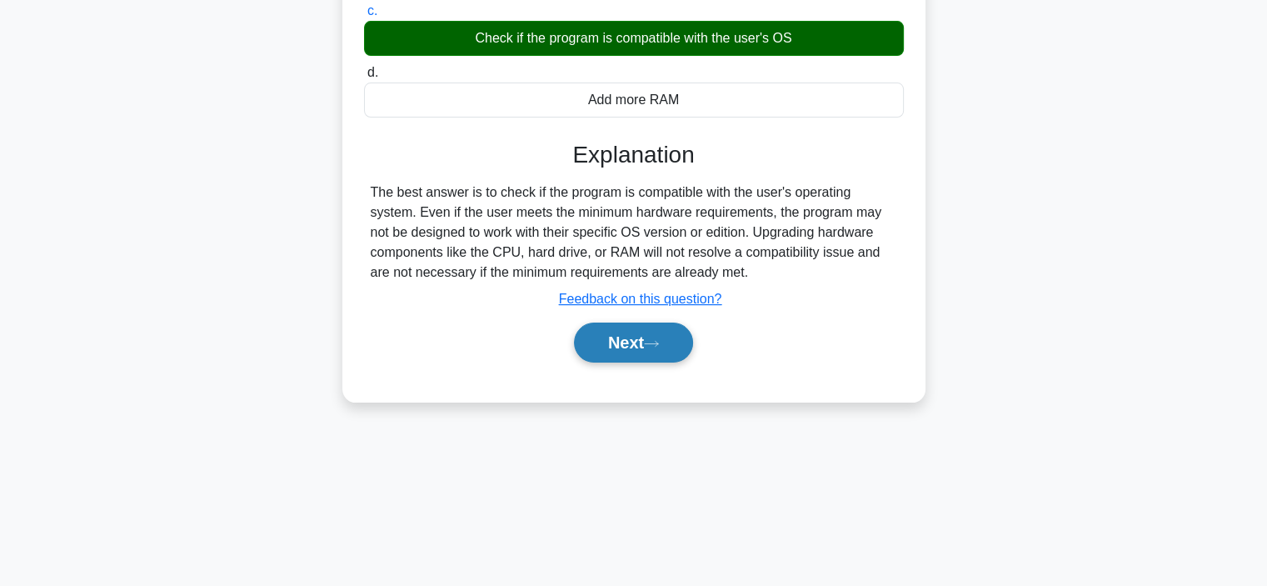
click at [642, 362] on button "Next" at bounding box center [633, 342] width 119 height 40
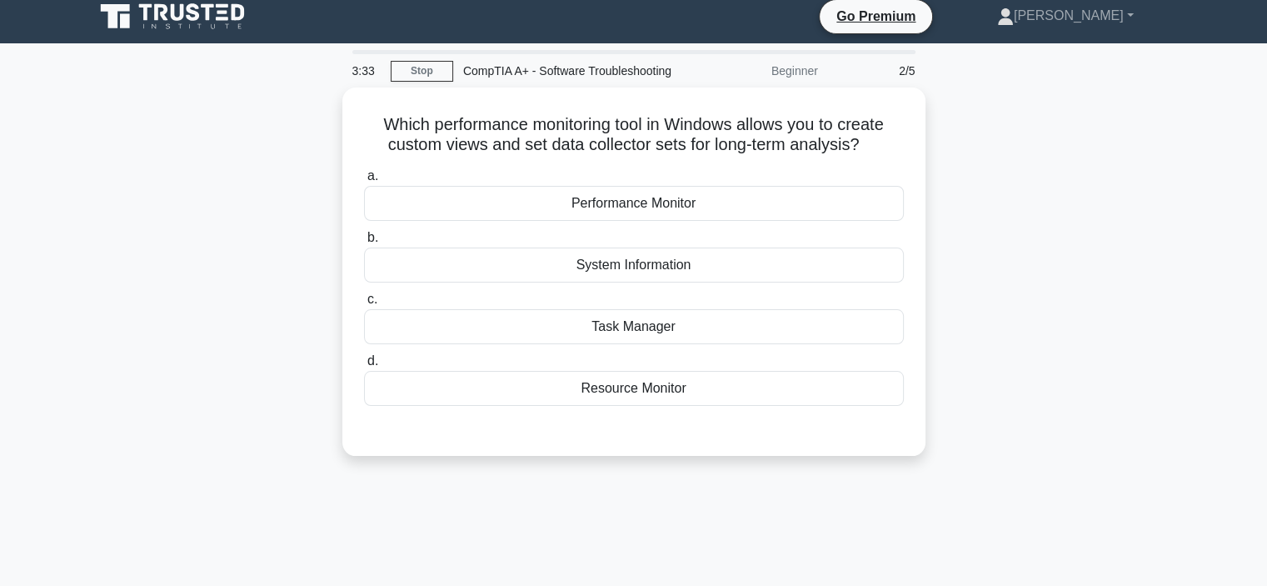
scroll to position [0, 0]
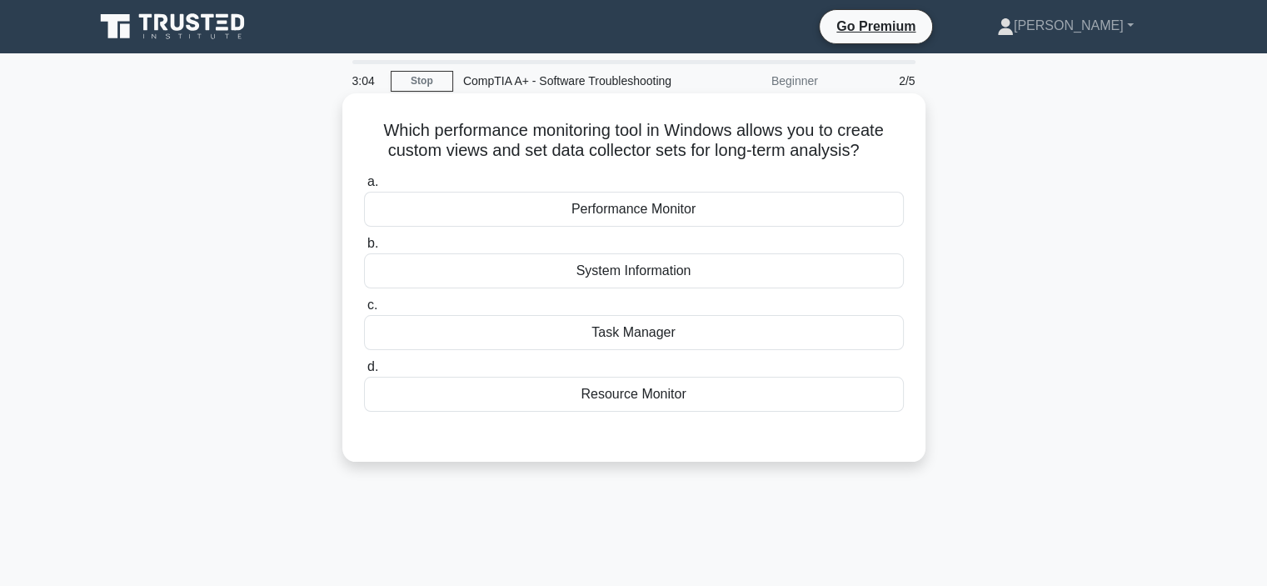
click at [632, 288] on div "System Information" at bounding box center [634, 270] width 540 height 35
click at [364, 249] on input "b. System Information" at bounding box center [364, 243] width 0 height 11
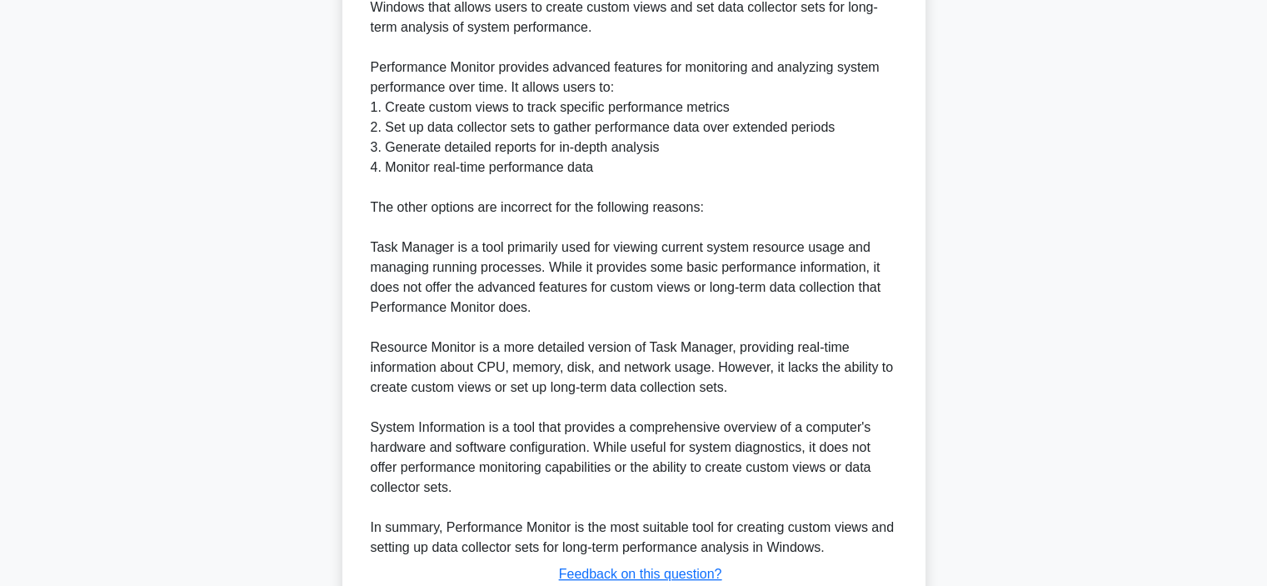
scroll to position [583, 0]
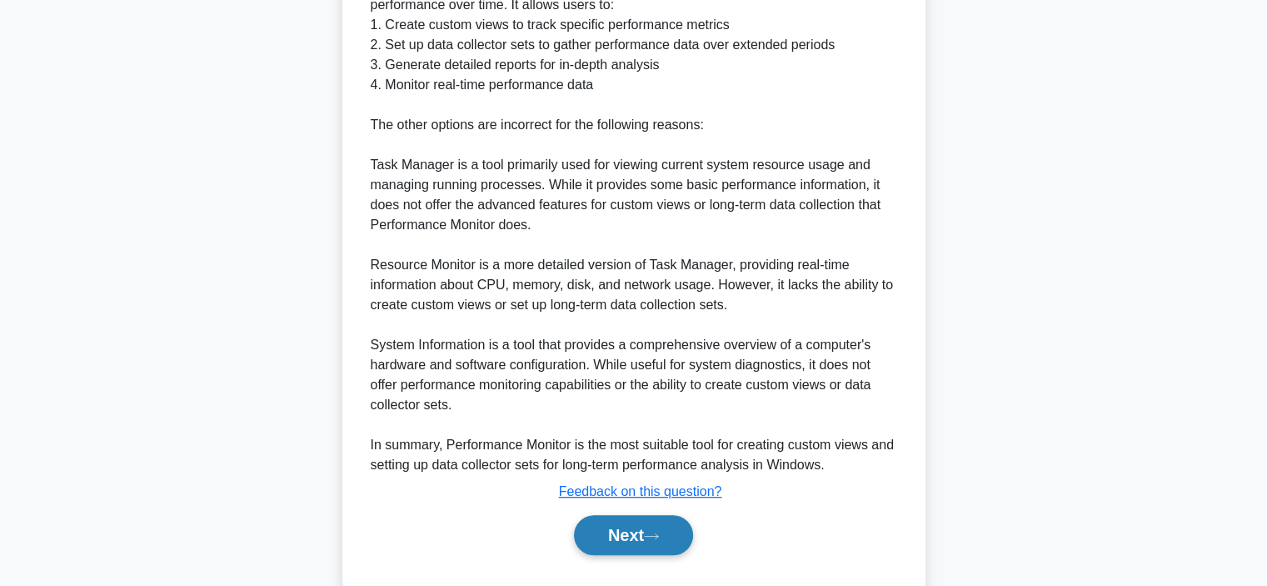
click at [645, 555] on button "Next" at bounding box center [633, 535] width 119 height 40
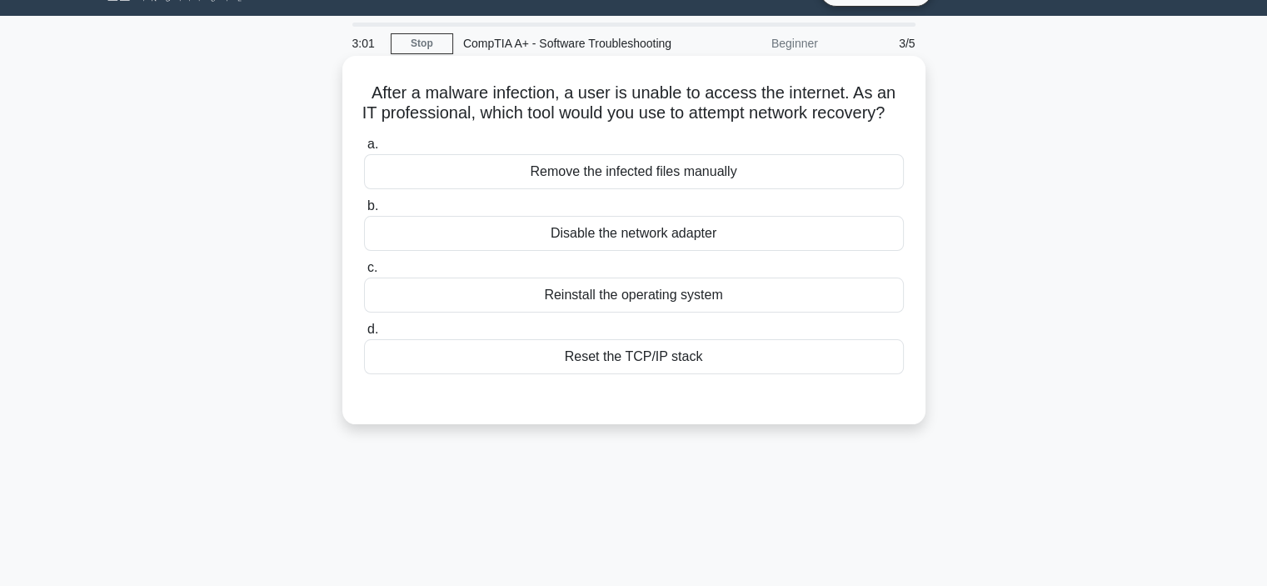
scroll to position [0, 0]
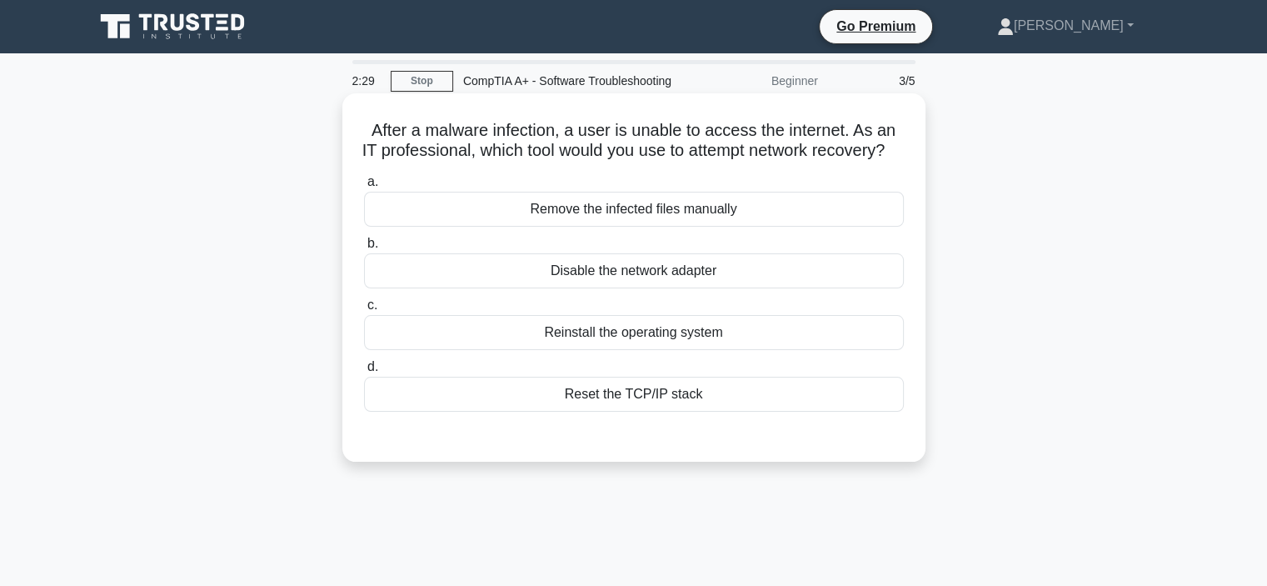
click at [647, 412] on div "Reset the TCP/IP stack" at bounding box center [634, 394] width 540 height 35
click at [364, 372] on input "d. Reset the TCP/IP stack" at bounding box center [364, 367] width 0 height 11
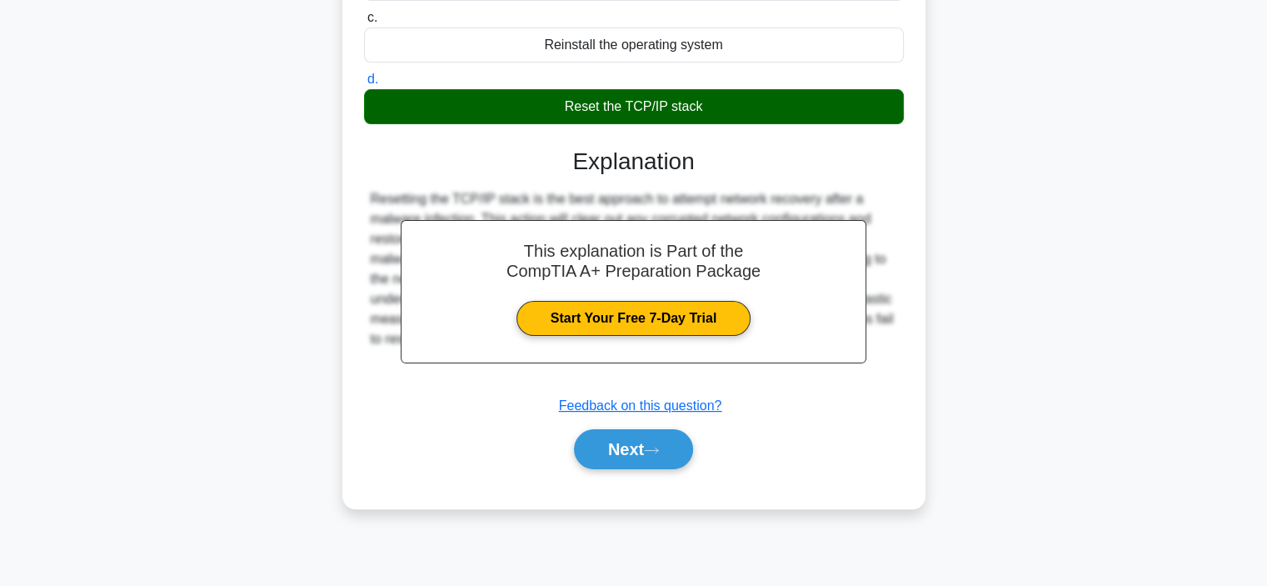
scroll to position [314, 0]
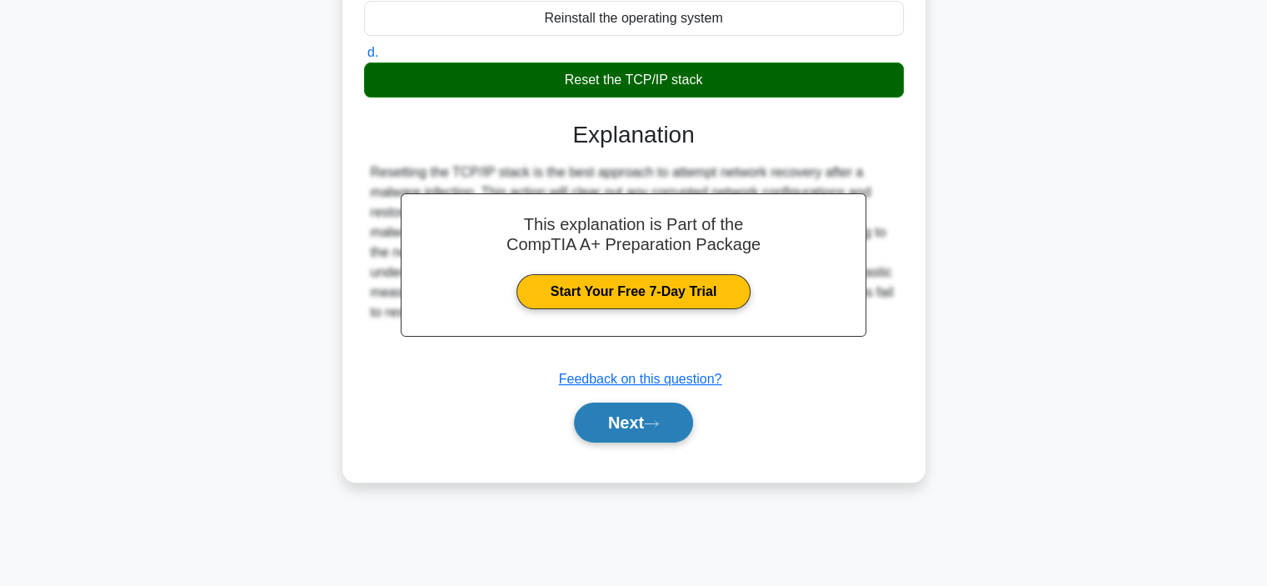
click at [637, 442] on button "Next" at bounding box center [633, 422] width 119 height 40
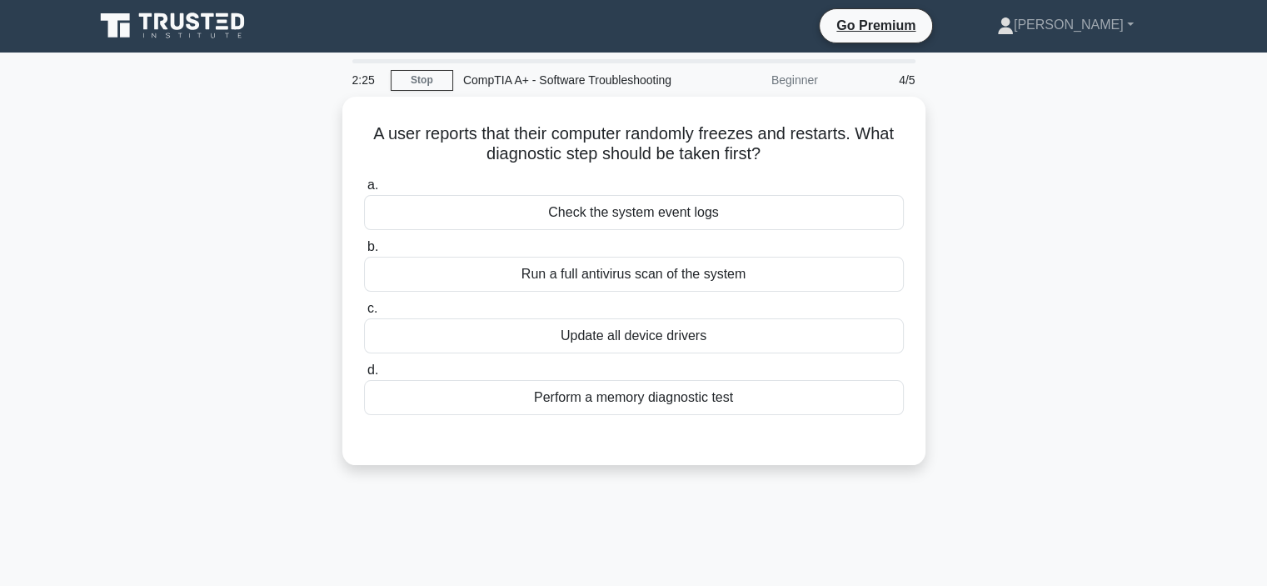
scroll to position [0, 0]
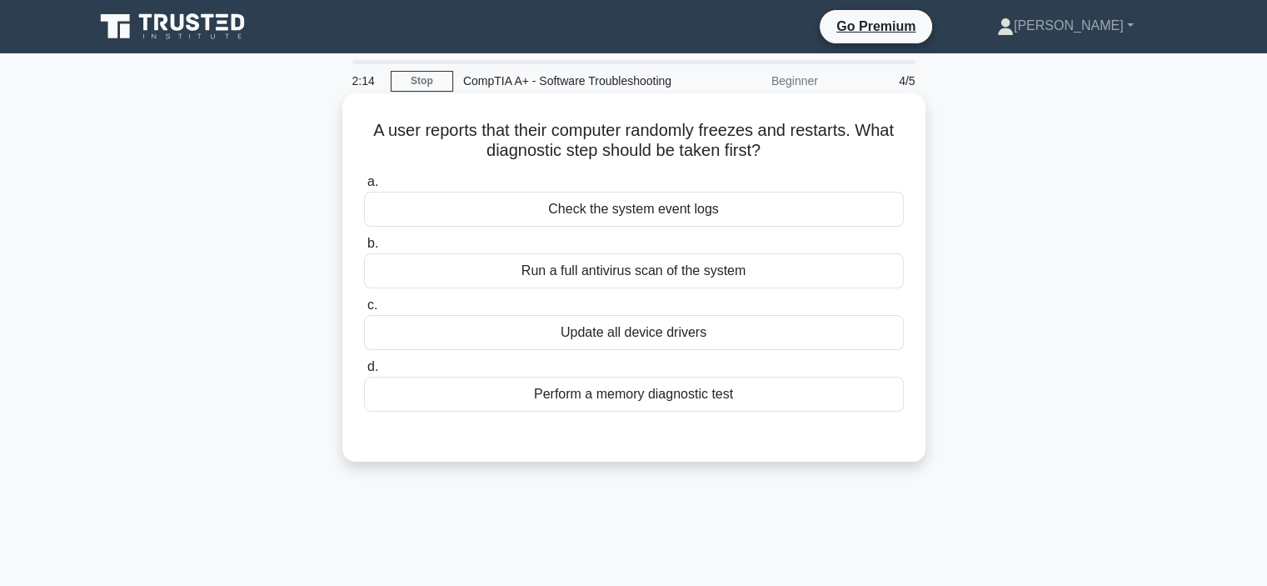
drag, startPoint x: 374, startPoint y: 152, endPoint x: 812, endPoint y: 172, distance: 438.8
click at [812, 162] on h5 "A user reports that their computer randomly freezes and restarts. What diagnost…" at bounding box center [633, 141] width 543 height 42
click at [815, 162] on h5 "A user reports that their computer randomly freezes and restarts. What diagnost…" at bounding box center [633, 141] width 543 height 42
click at [660, 225] on div "Check the system event logs" at bounding box center [634, 209] width 540 height 35
click at [364, 187] on input "a. Check the system event logs" at bounding box center [364, 182] width 0 height 11
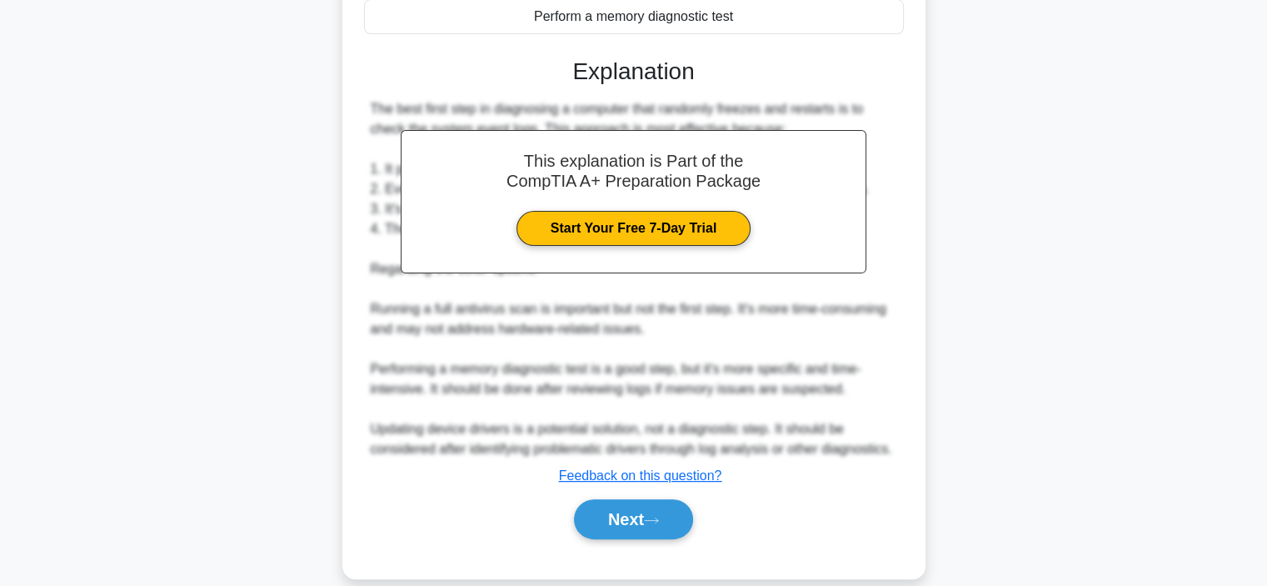
scroll to position [420, 0]
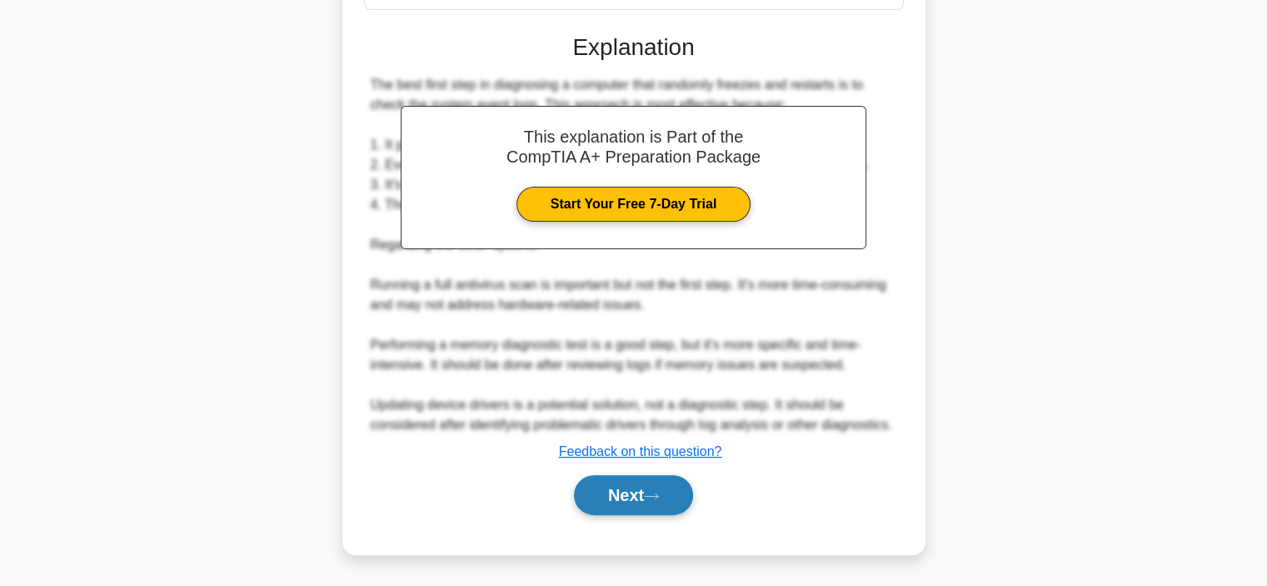
click at [645, 492] on button "Next" at bounding box center [633, 495] width 119 height 40
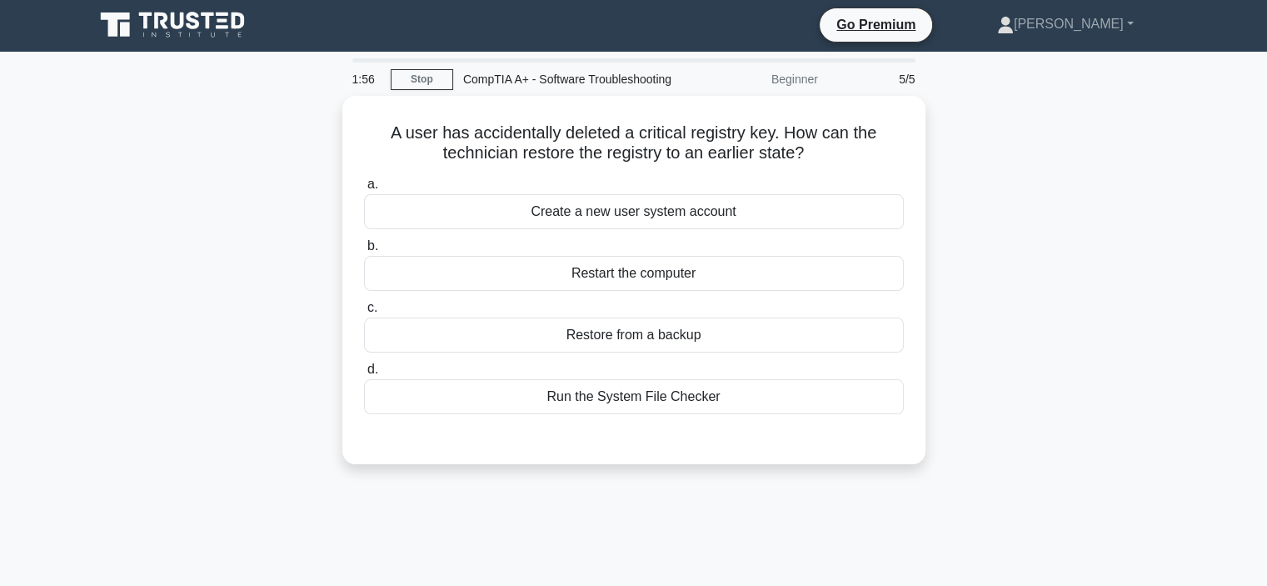
scroll to position [0, 0]
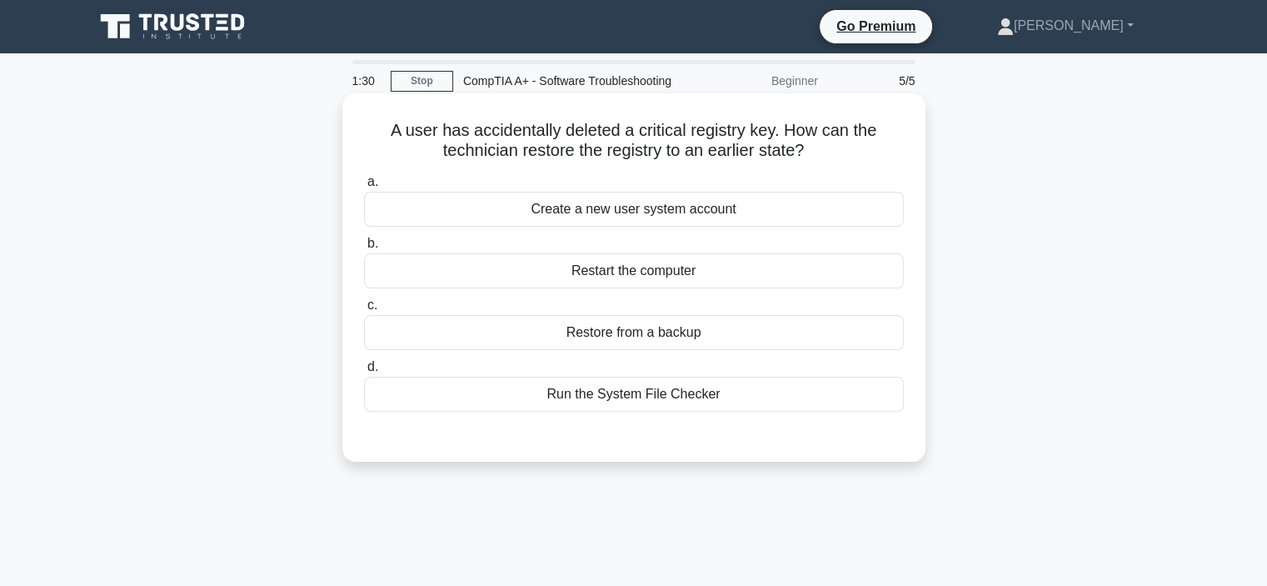
click at [657, 412] on div "Run the System File Checker" at bounding box center [634, 394] width 540 height 35
click at [364, 372] on input "d. Run the System File Checker" at bounding box center [364, 367] width 0 height 11
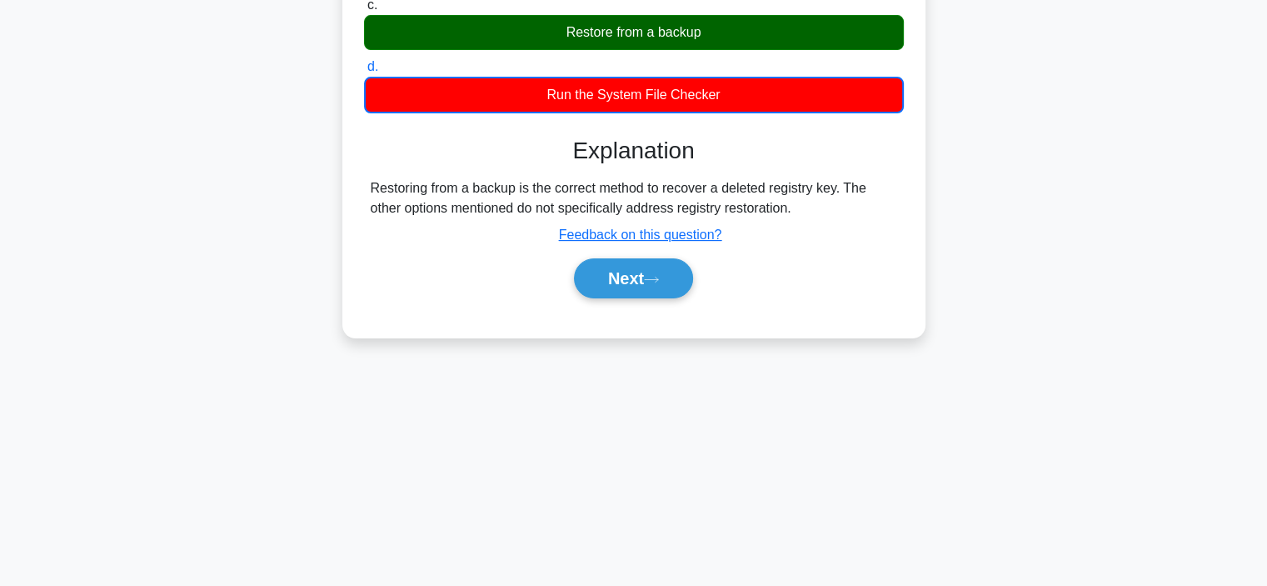
scroll to position [314, 0]
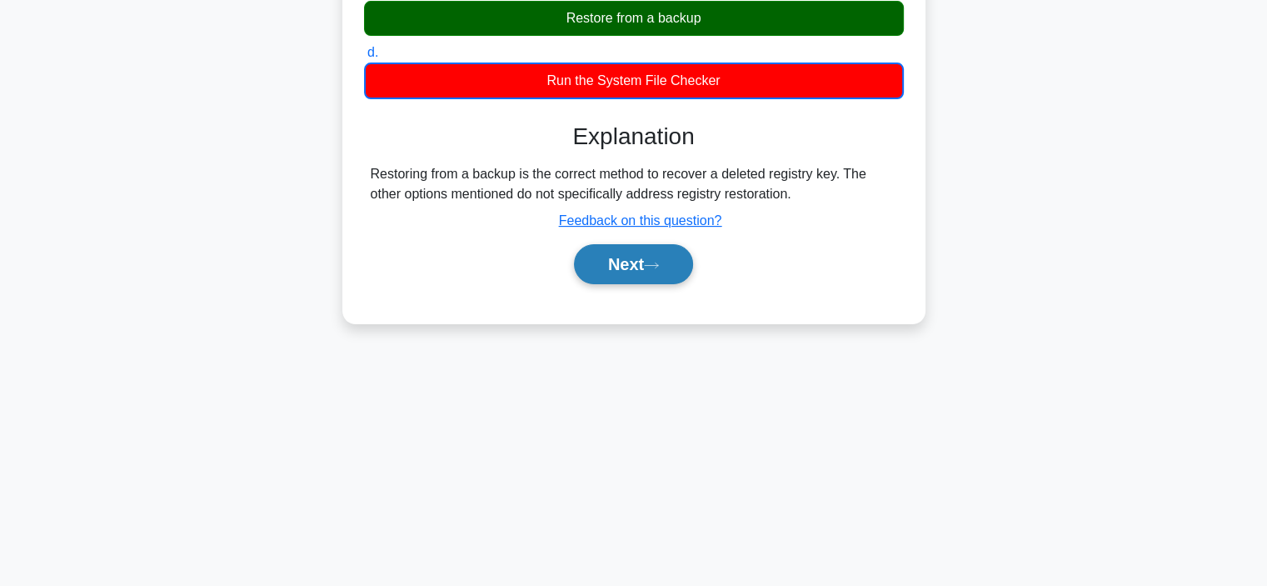
click at [626, 284] on button "Next" at bounding box center [633, 264] width 119 height 40
